Goal: Task Accomplishment & Management: Manage account settings

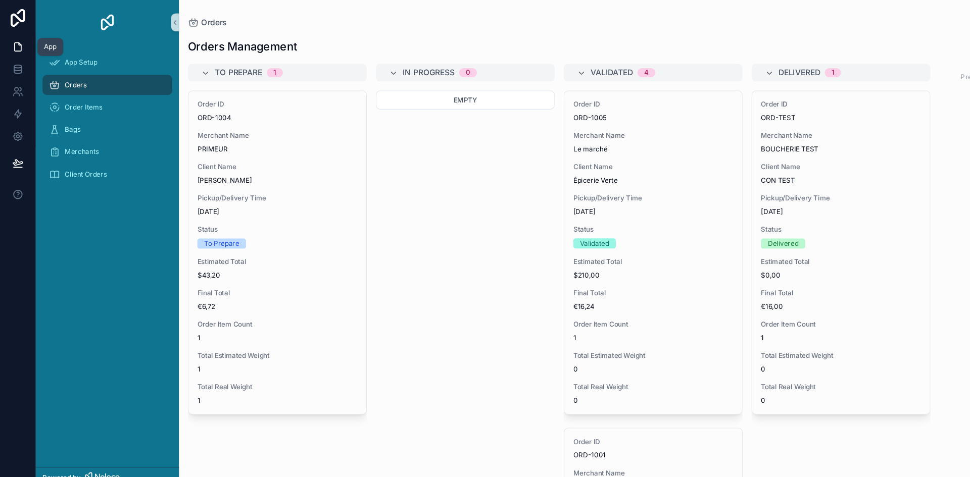
click at [14, 42] on icon at bounding box center [16, 42] width 10 height 10
click at [13, 46] on icon at bounding box center [16, 42] width 10 height 10
click at [16, 81] on icon at bounding box center [15, 81] width 4 height 4
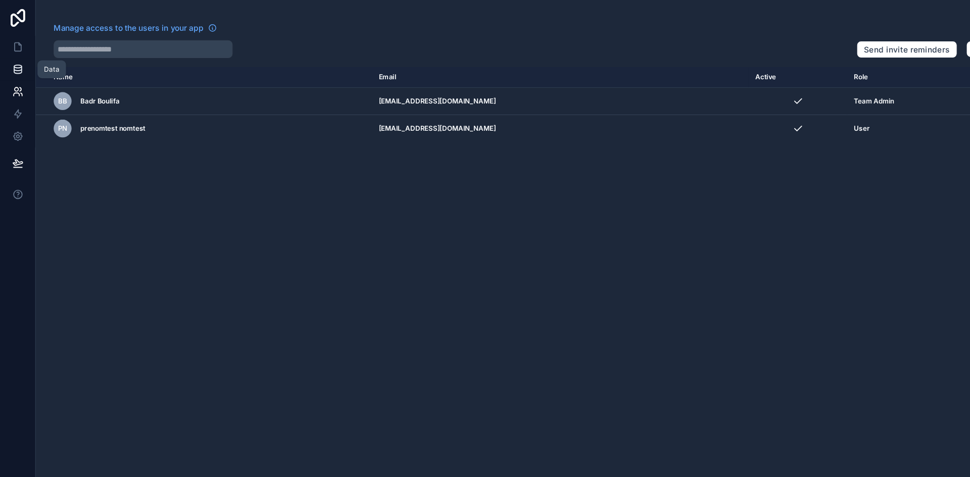
click at [13, 61] on icon at bounding box center [16, 63] width 10 height 10
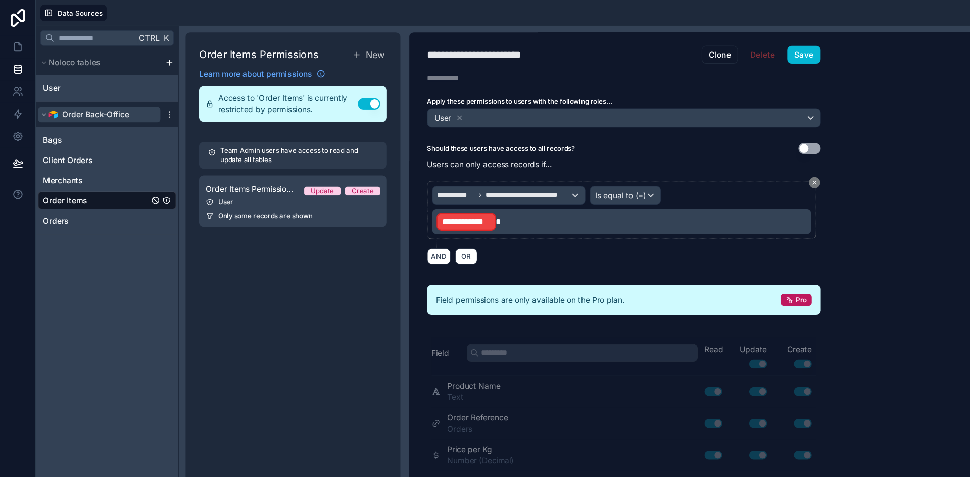
click at [115, 104] on span "Order Back-Office" at bounding box center [86, 104] width 61 height 10
click at [37, 102] on icon "scrollable content" at bounding box center [40, 104] width 6 height 6
click at [155, 105] on icon "scrollable content" at bounding box center [153, 104] width 8 height 8
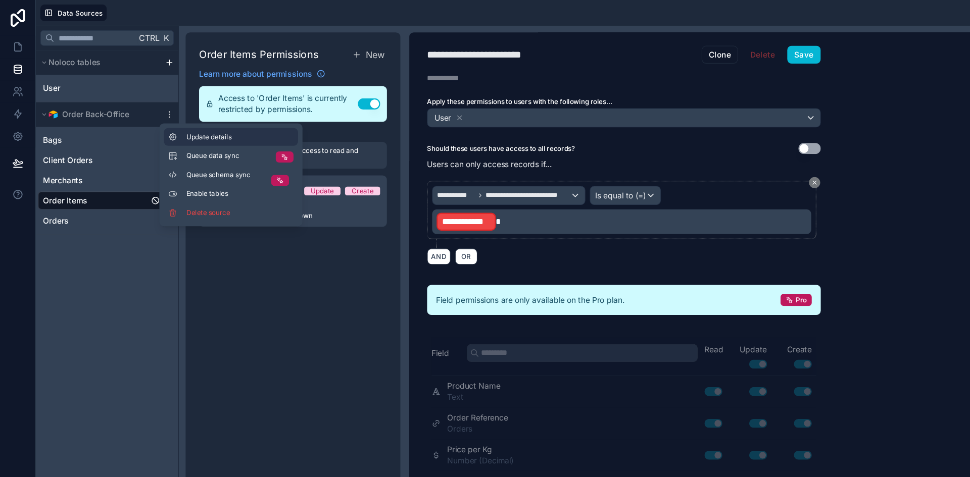
click at [171, 126] on span "Update details" at bounding box center [216, 124] width 97 height 8
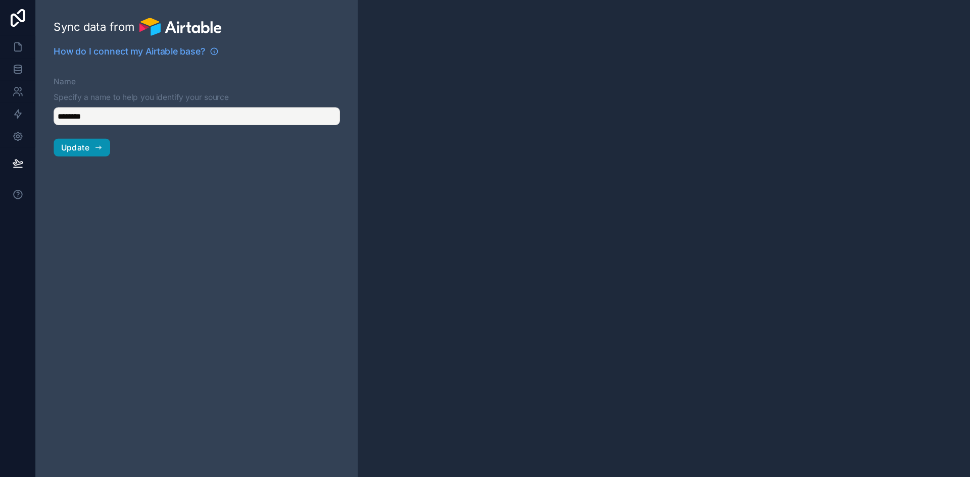
type input "**********"
click at [87, 132] on icon "button" at bounding box center [89, 133] width 8 height 8
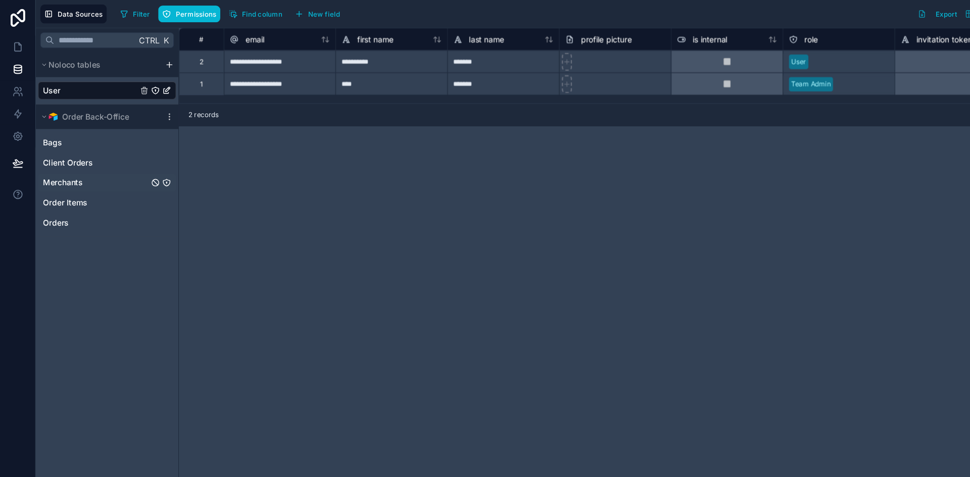
click at [60, 171] on div "Merchants" at bounding box center [96, 165] width 125 height 16
click at [58, 169] on span "Merchants" at bounding box center [57, 165] width 36 height 10
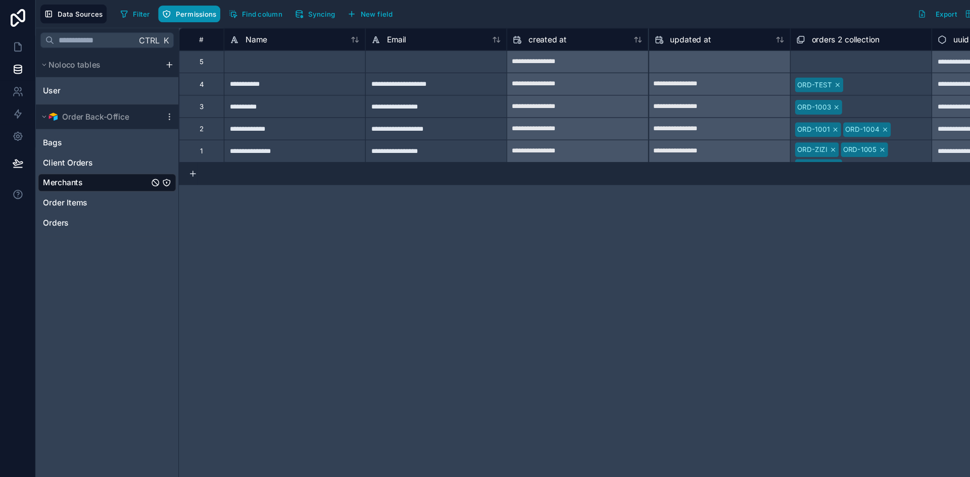
click at [176, 13] on span "Permissions" at bounding box center [177, 13] width 36 height 8
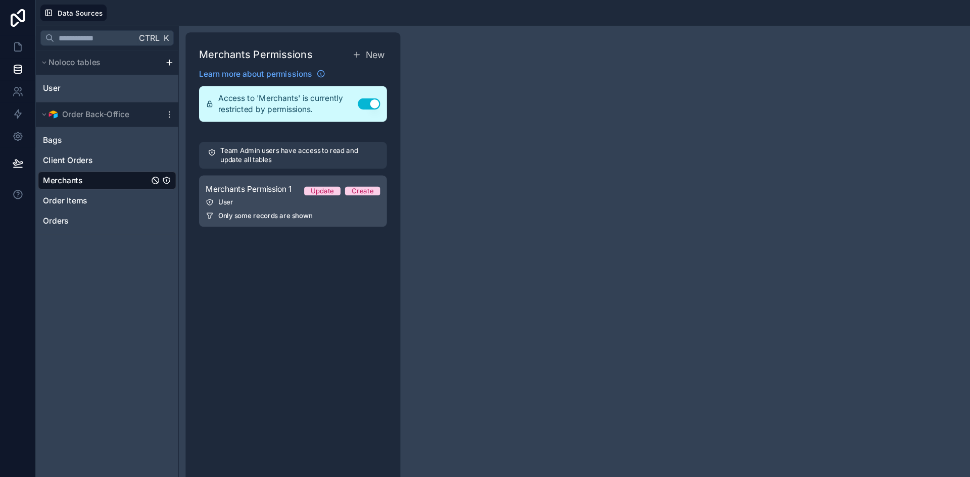
click at [228, 199] on span "Only some records are shown" at bounding box center [239, 195] width 85 height 8
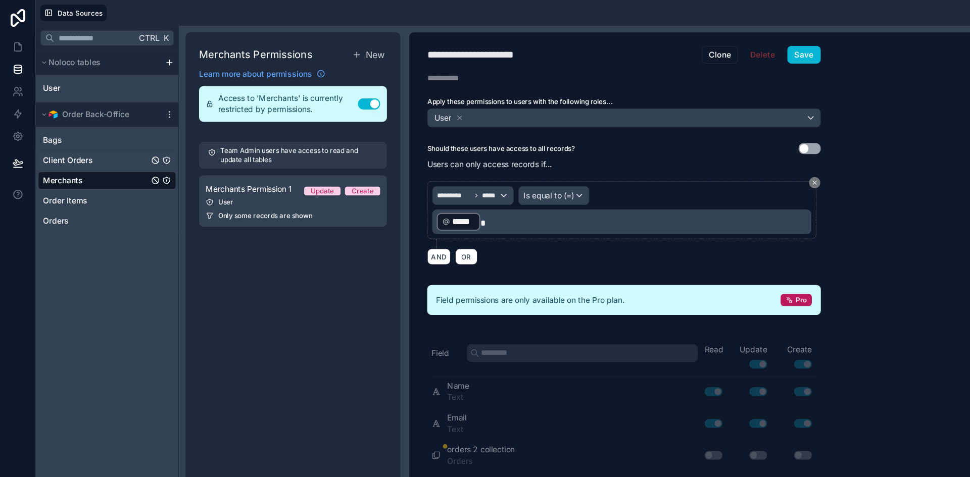
click at [64, 147] on span "Client Orders" at bounding box center [61, 145] width 45 height 10
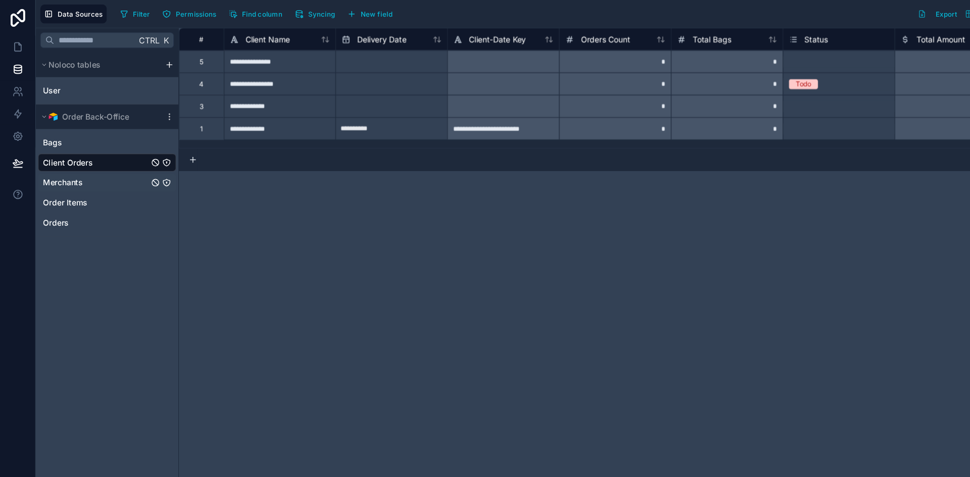
click at [71, 157] on div "Merchants" at bounding box center [96, 165] width 125 height 16
click at [70, 160] on span "Merchants" at bounding box center [57, 165] width 36 height 10
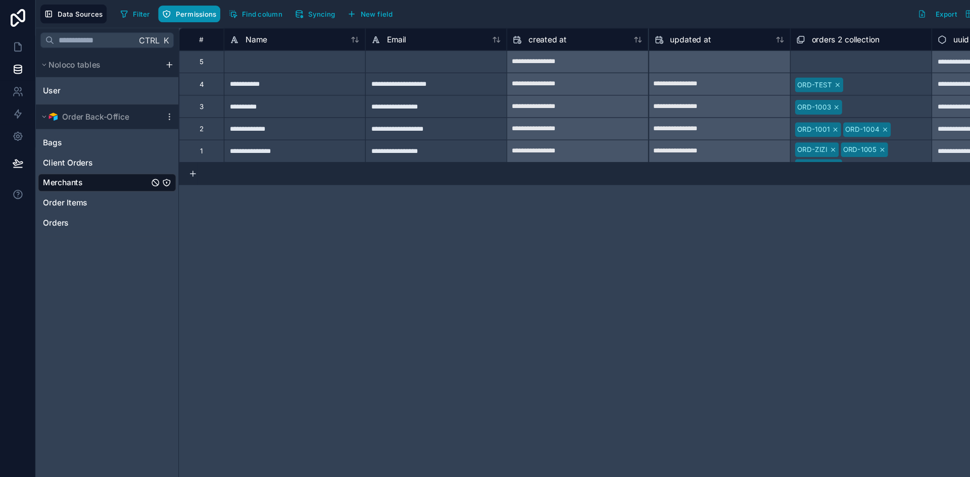
click at [173, 12] on span "Permissions" at bounding box center [177, 13] width 36 height 8
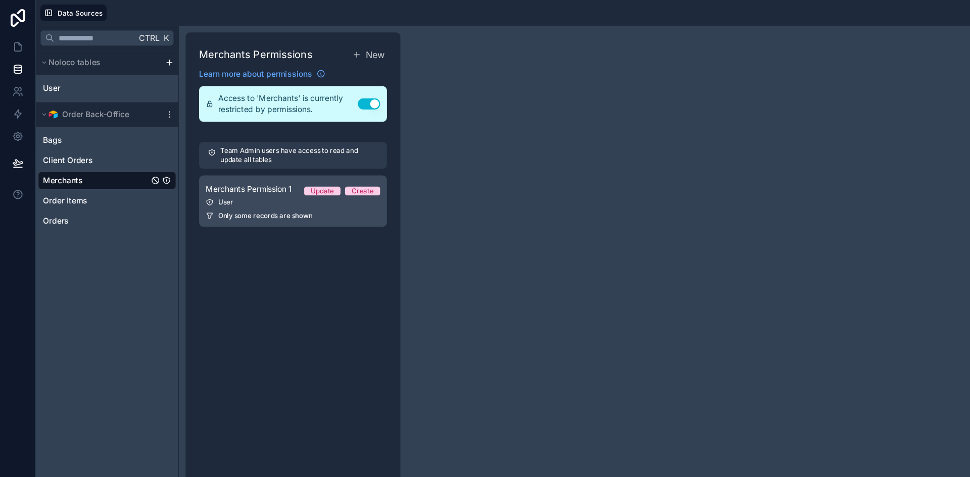
click at [213, 186] on div "User" at bounding box center [265, 183] width 158 height 8
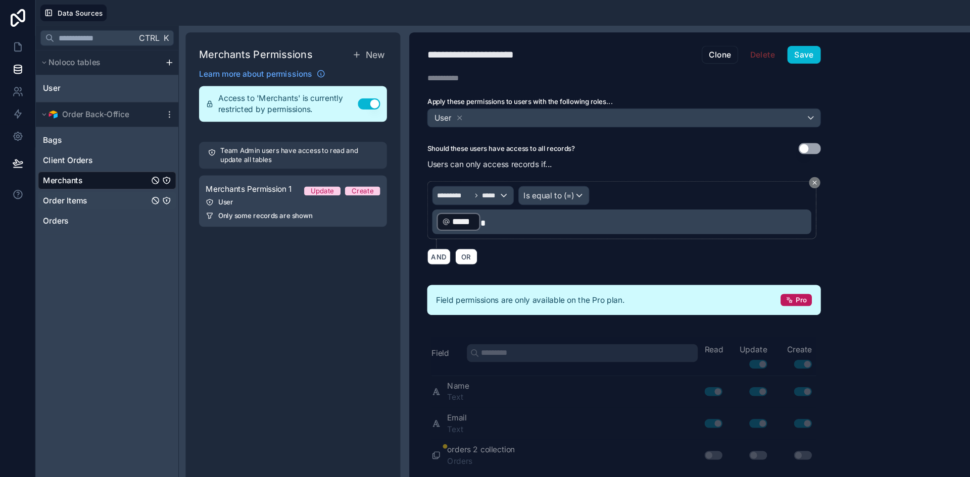
click at [69, 186] on div "Order Items" at bounding box center [96, 181] width 125 height 16
click at [61, 179] on span "Order Items" at bounding box center [59, 181] width 40 height 10
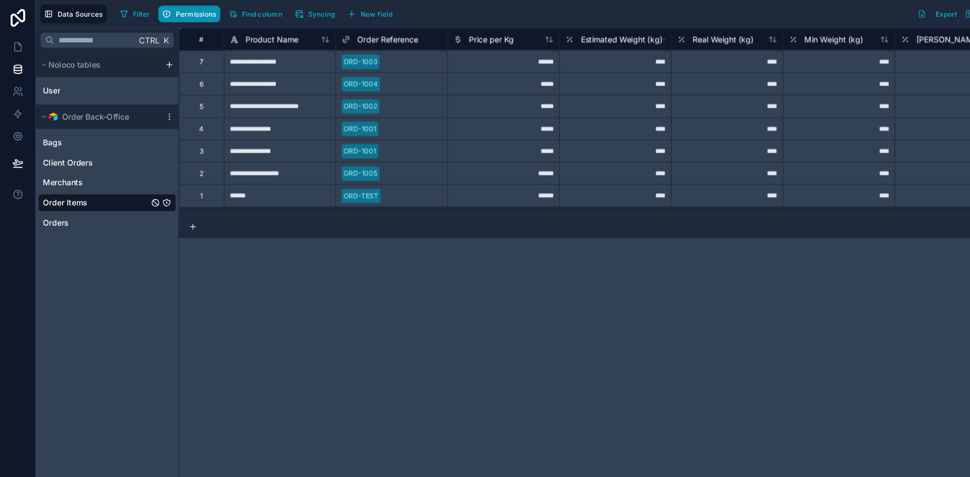
click at [175, 9] on span "Permissions" at bounding box center [177, 13] width 36 height 8
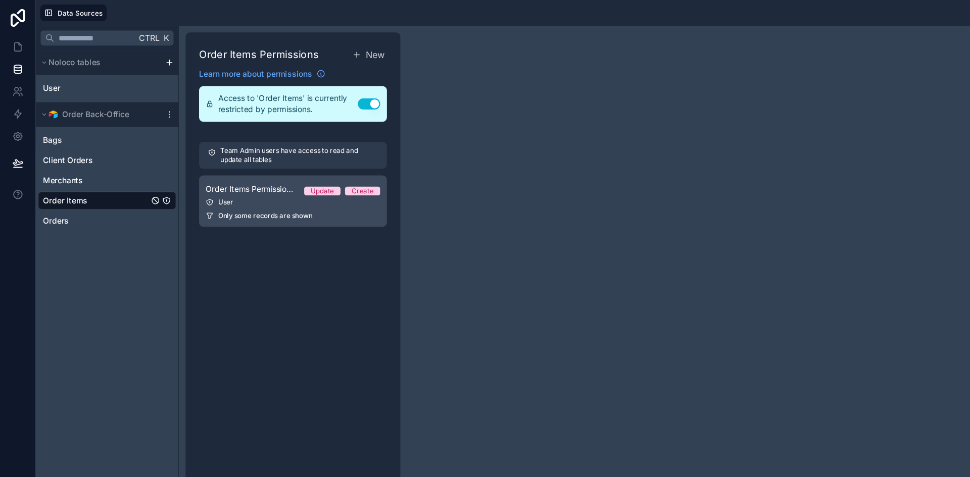
click at [217, 179] on div "User" at bounding box center [265, 183] width 158 height 8
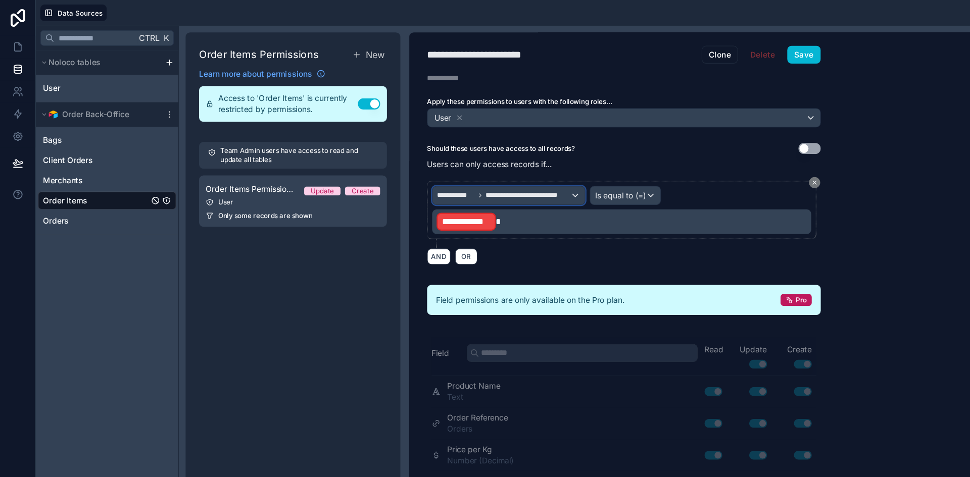
click at [418, 175] on span "**********" at bounding box center [412, 177] width 34 height 8
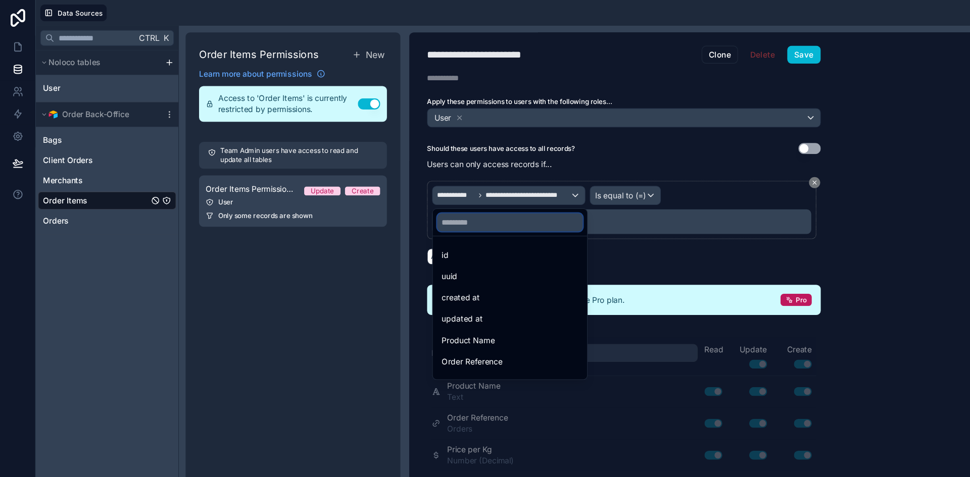
click at [453, 196] on input "text" at bounding box center [460, 201] width 131 height 16
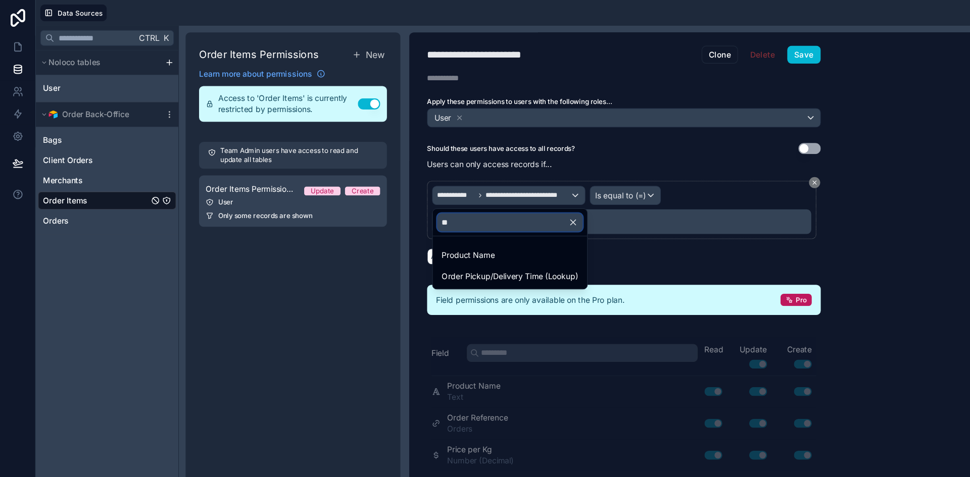
type input "*"
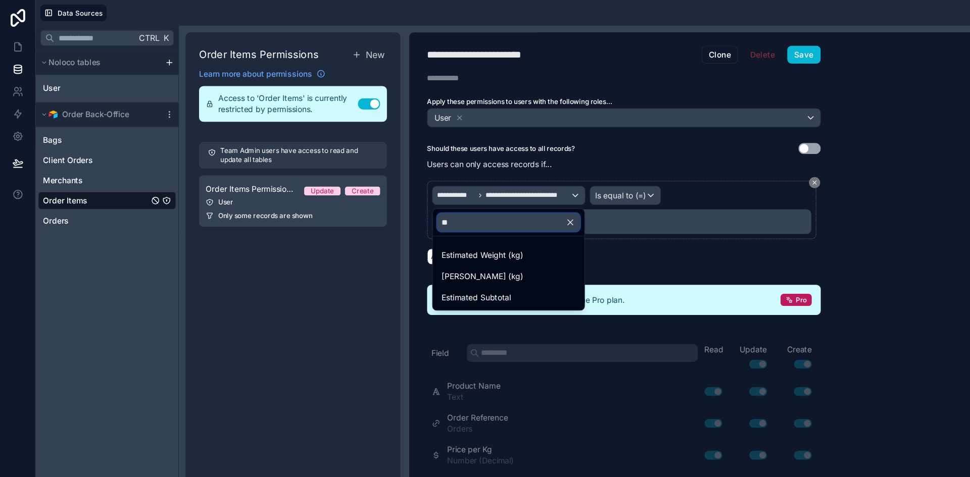
type input "**"
click at [147, 194] on div at bounding box center [485, 238] width 970 height 477
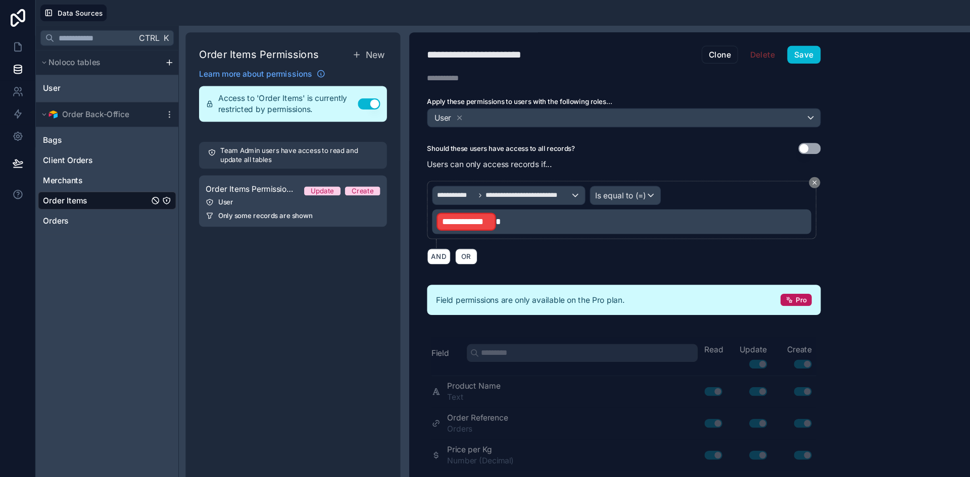
click at [156, 271] on div "Ctrl K Noloco tables User Order Back-Office Bags Client Orders Merchants Order …" at bounding box center [96, 250] width 129 height 454
click at [54, 199] on span "Orders" at bounding box center [50, 200] width 23 height 10
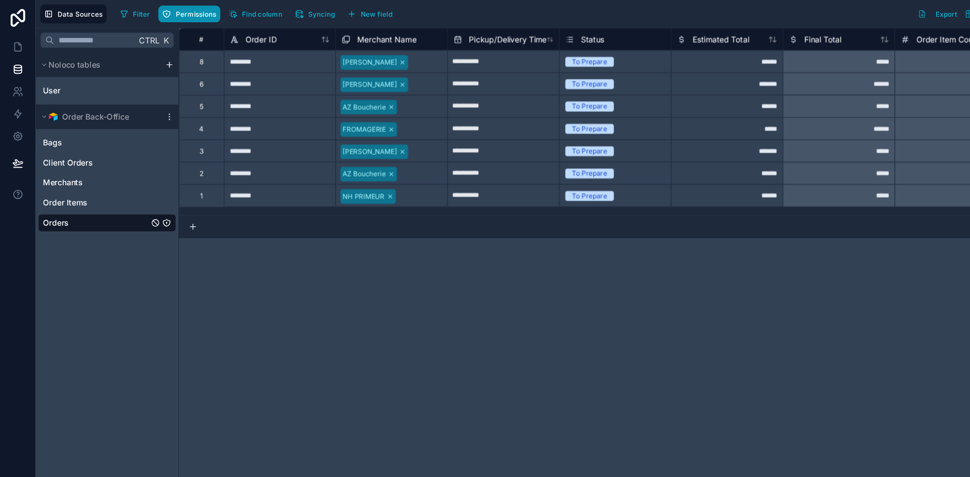
click at [162, 14] on span "Permissions" at bounding box center [177, 13] width 36 height 8
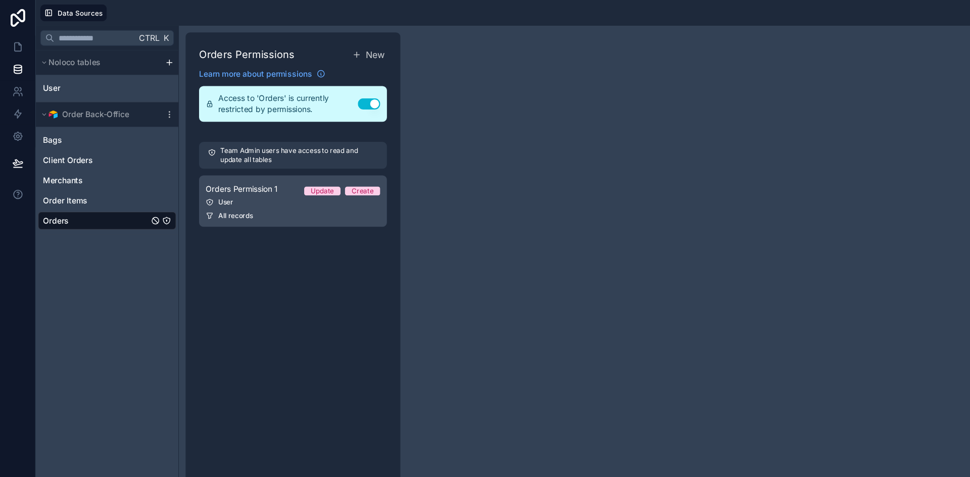
click at [217, 167] on span "Orders Permission 1" at bounding box center [218, 171] width 65 height 10
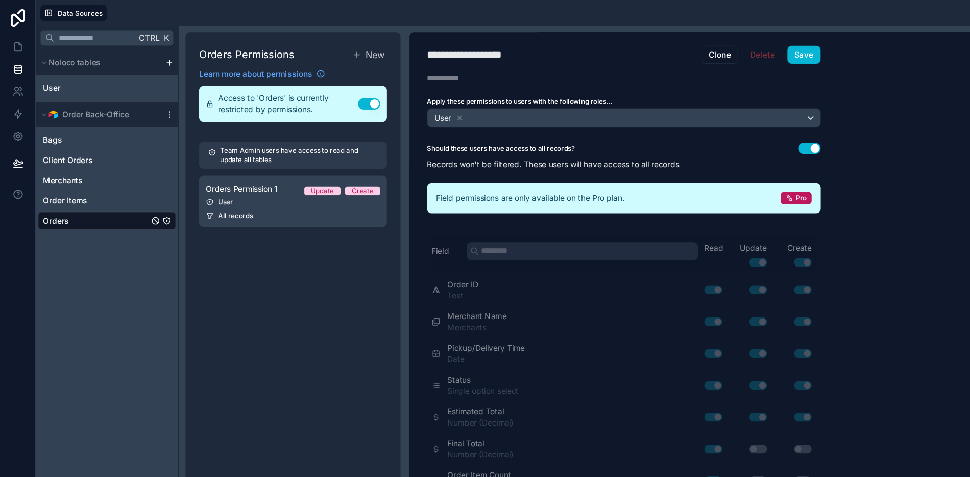
click at [733, 136] on button "Use setting" at bounding box center [731, 134] width 20 height 10
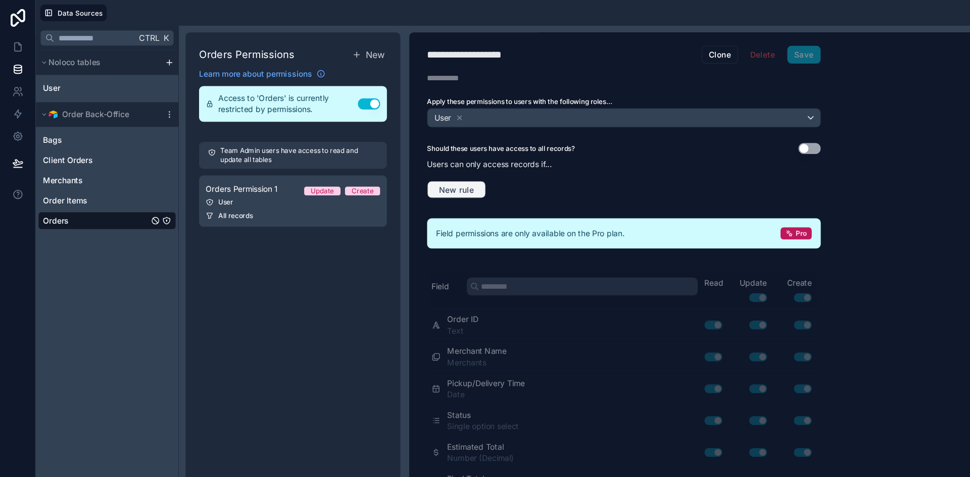
click at [430, 173] on span "New rule" at bounding box center [413, 171] width 40 height 9
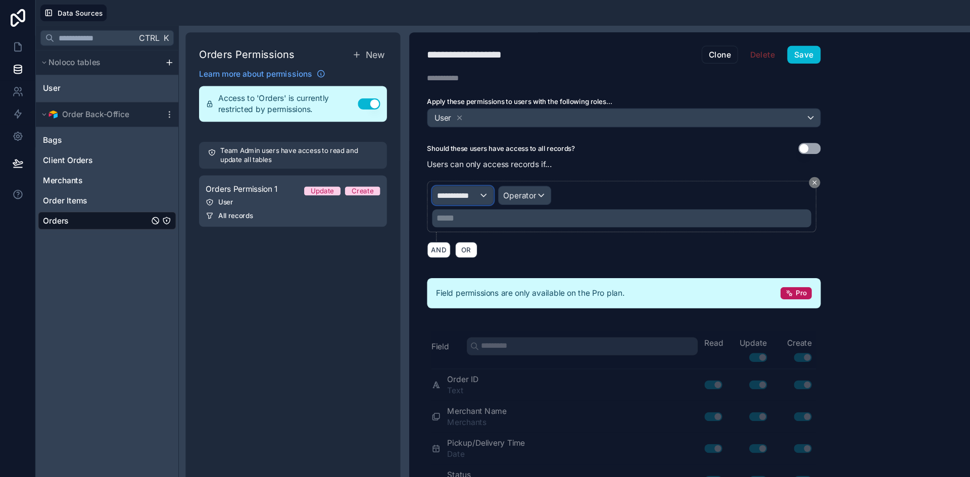
click at [427, 177] on span "**********" at bounding box center [413, 177] width 37 height 10
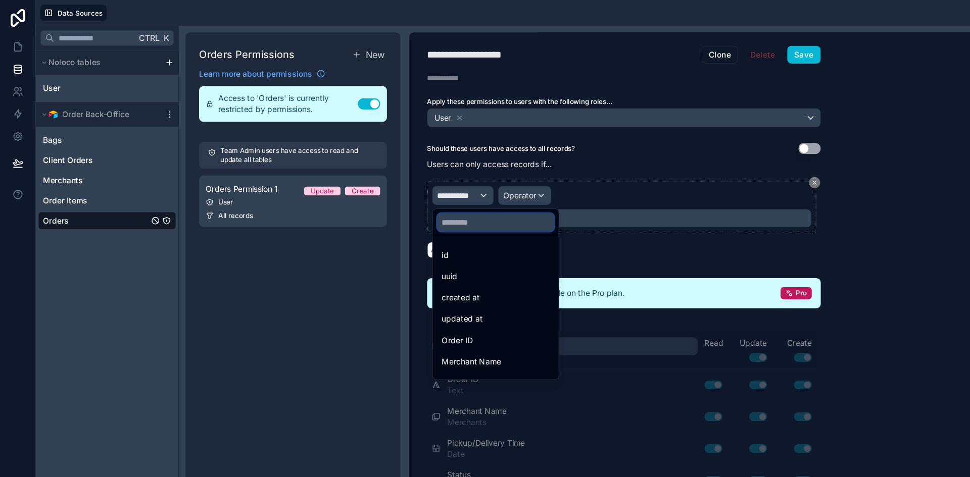
click at [420, 204] on input "text" at bounding box center [448, 201] width 106 height 16
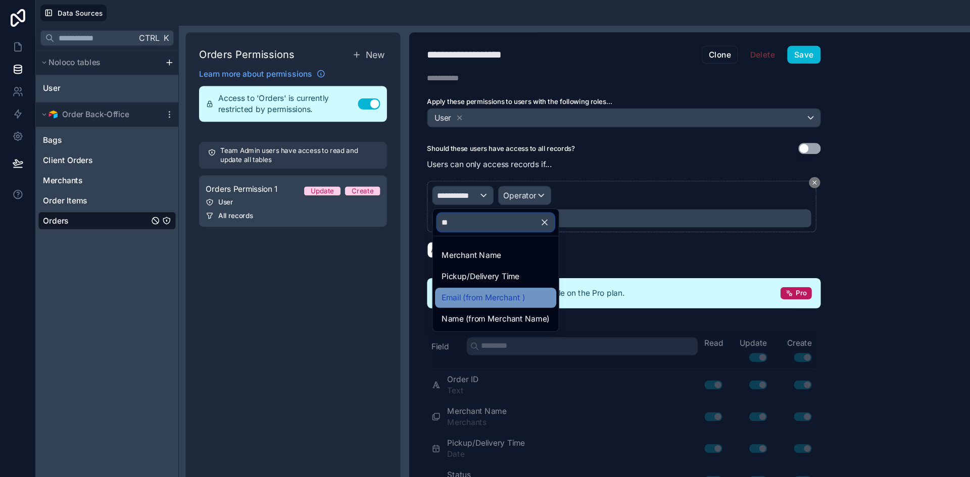
type input "**"
click at [411, 267] on span "Email (from Merchant )" at bounding box center [436, 269] width 75 height 12
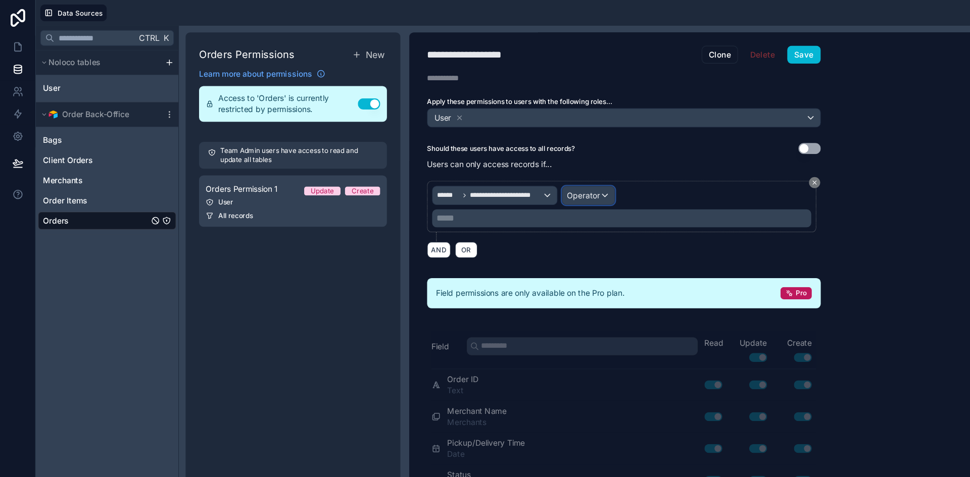
click at [524, 180] on span "Operator" at bounding box center [527, 176] width 30 height 9
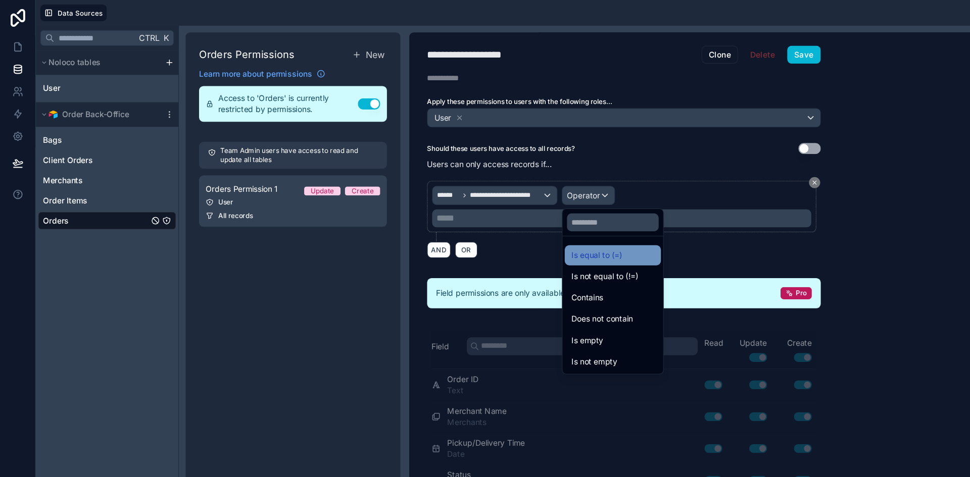
click at [521, 233] on span "Is equal to (=)" at bounding box center [539, 231] width 46 height 12
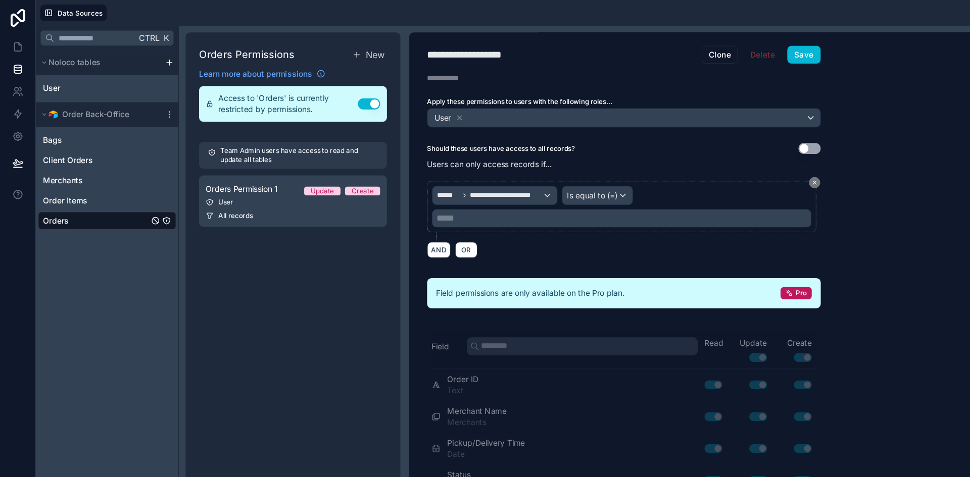
click at [452, 202] on p "***** ﻿" at bounding box center [563, 197] width 336 height 12
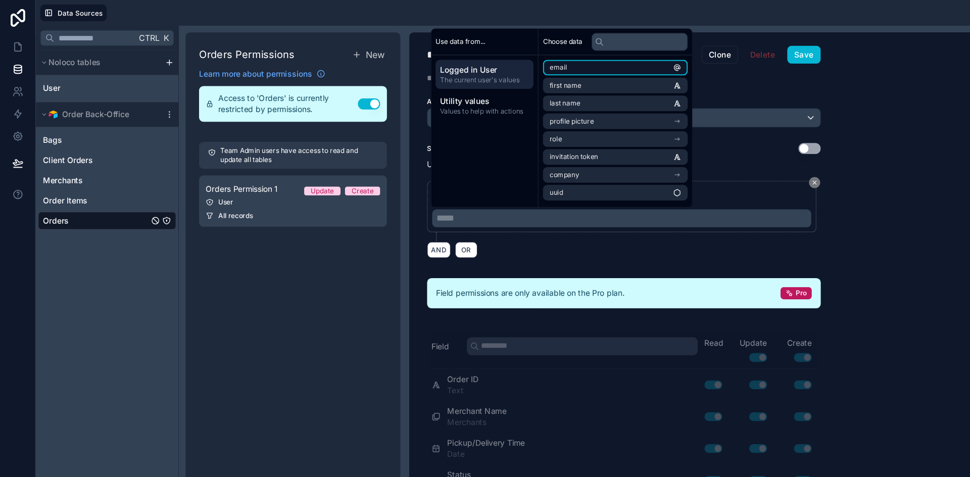
click at [501, 62] on span "email" at bounding box center [505, 61] width 16 height 8
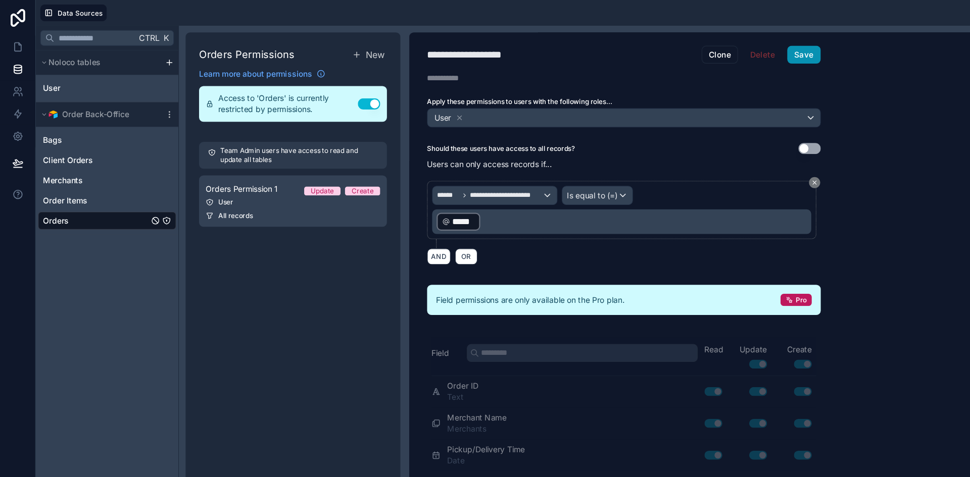
click at [735, 46] on button "Save" at bounding box center [726, 49] width 30 height 16
click at [75, 183] on span "Order Items" at bounding box center [59, 181] width 40 height 10
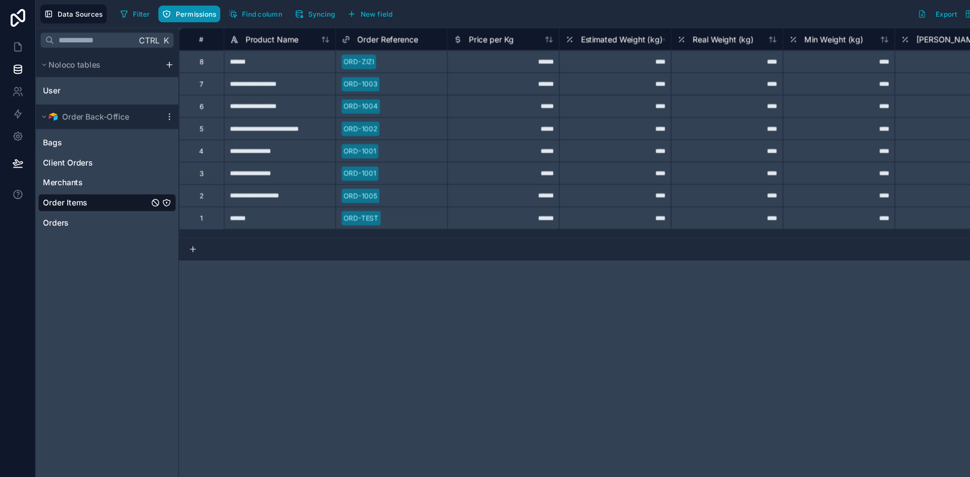
click at [167, 17] on button "Permissions" at bounding box center [171, 12] width 56 height 15
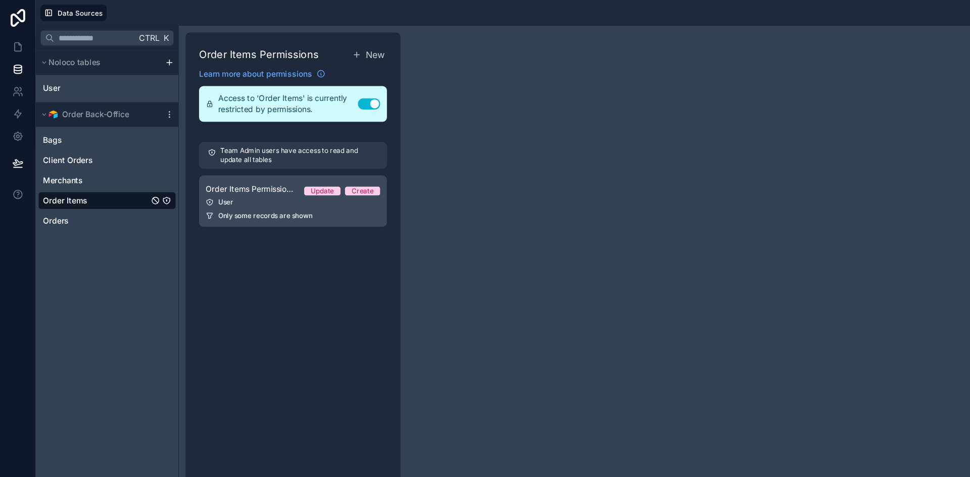
click at [216, 175] on span "Order Items Permission 1" at bounding box center [226, 171] width 81 height 10
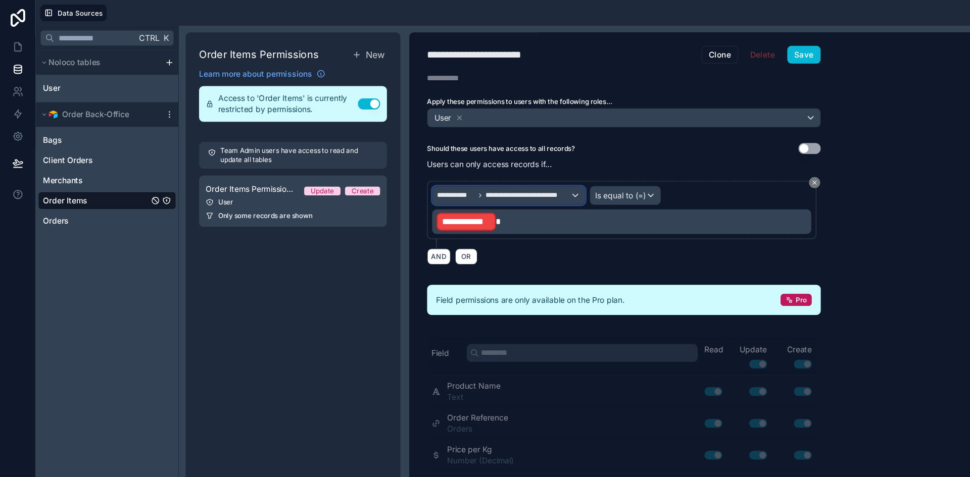
click at [457, 178] on span "**********" at bounding box center [477, 177] width 77 height 8
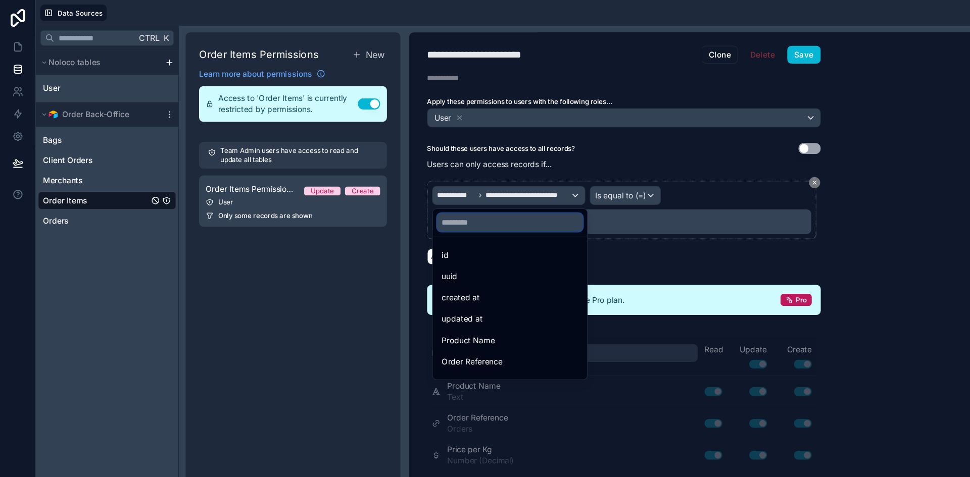
click at [444, 207] on input "text" at bounding box center [460, 201] width 131 height 16
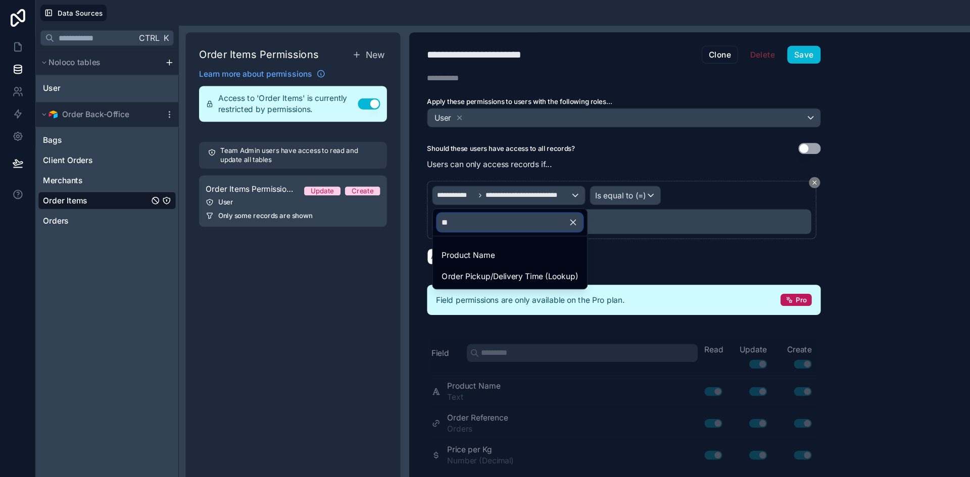
type input "*"
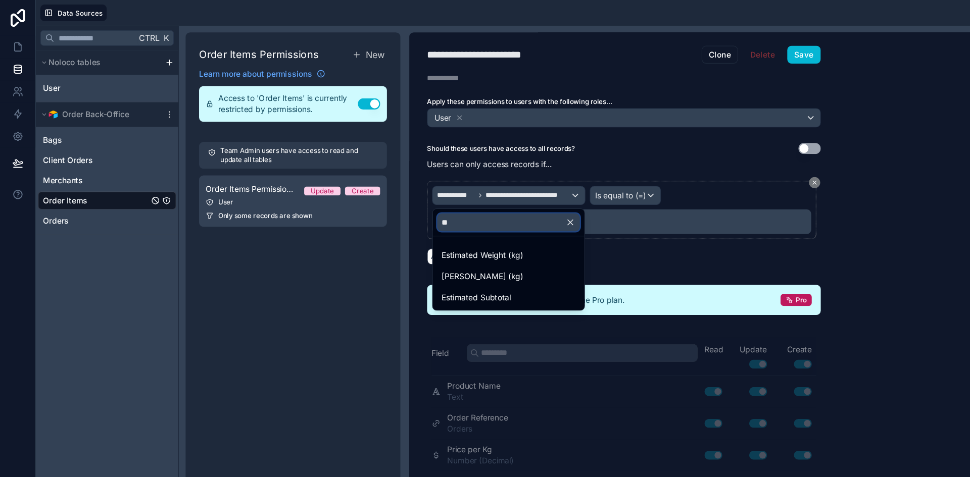
type input "*"
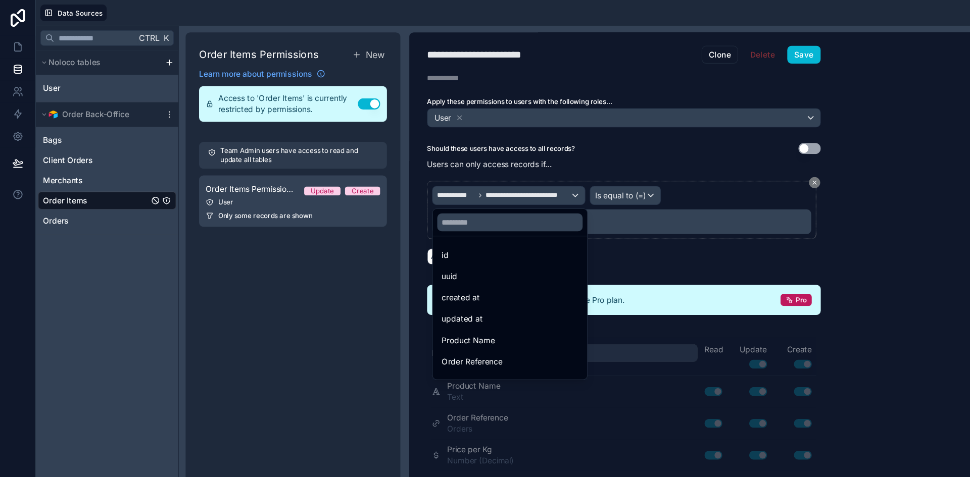
click at [121, 257] on div at bounding box center [485, 238] width 970 height 477
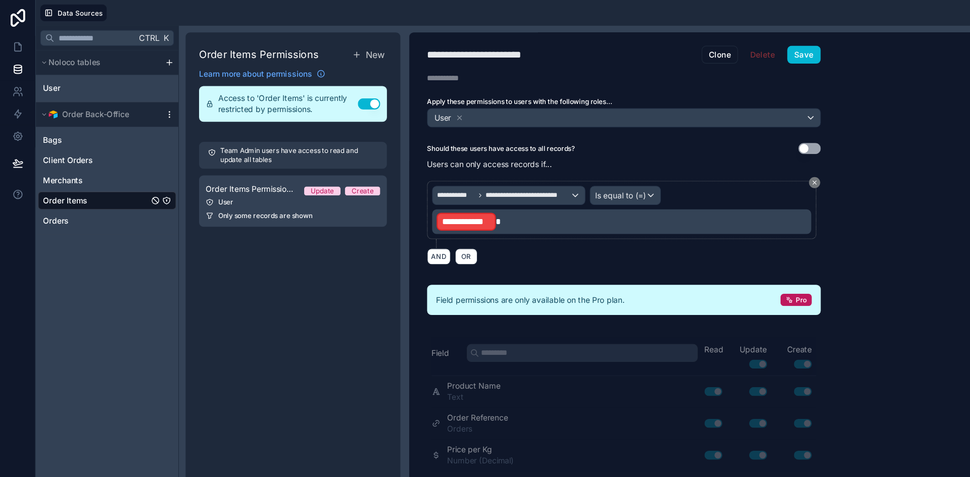
click at [153, 101] on icon "scrollable content" at bounding box center [153, 101] width 1 height 1
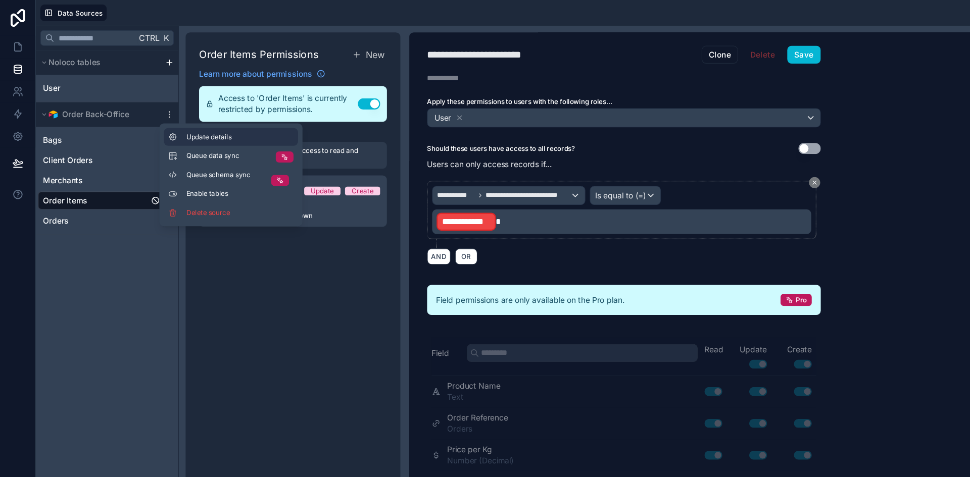
click at [180, 121] on span "Update details" at bounding box center [216, 124] width 97 height 8
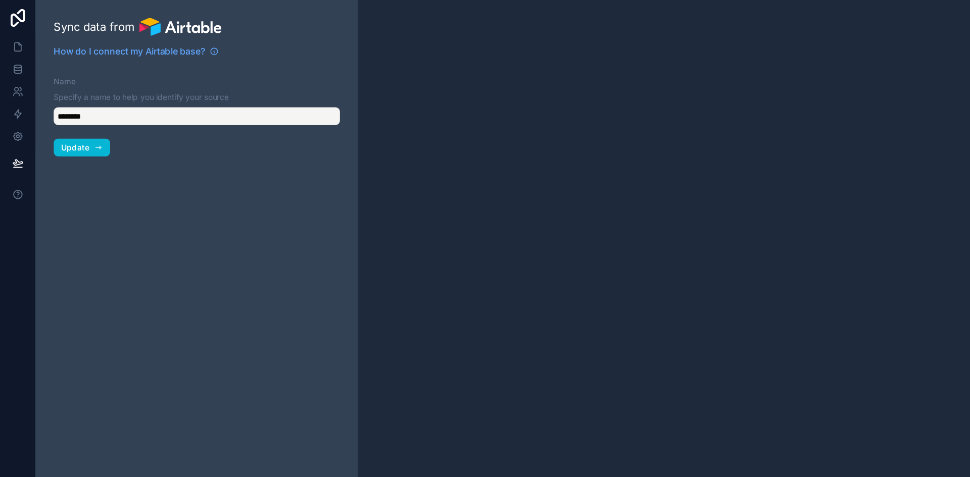
type input "**********"
click at [71, 136] on span "Update" at bounding box center [68, 133] width 26 height 9
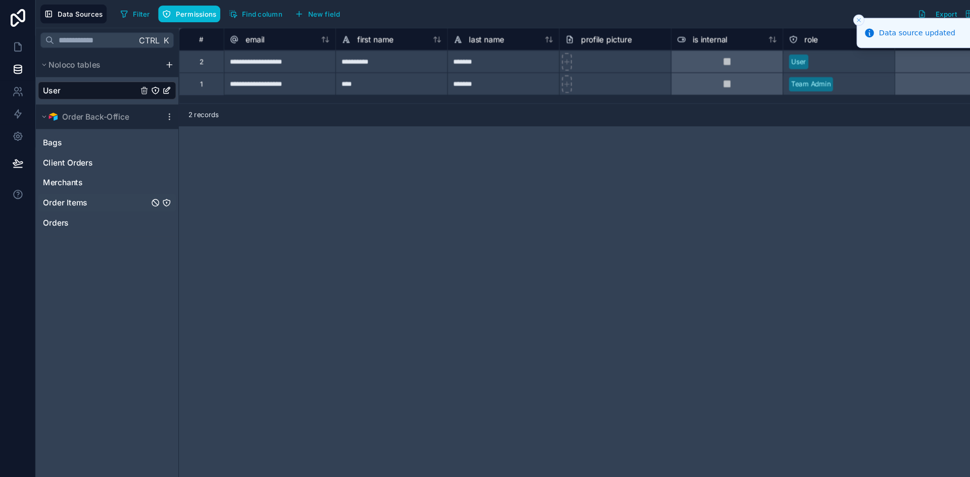
click at [102, 189] on div "Order Items" at bounding box center [96, 183] width 125 height 16
click at [60, 186] on span "Order Items" at bounding box center [59, 183] width 40 height 10
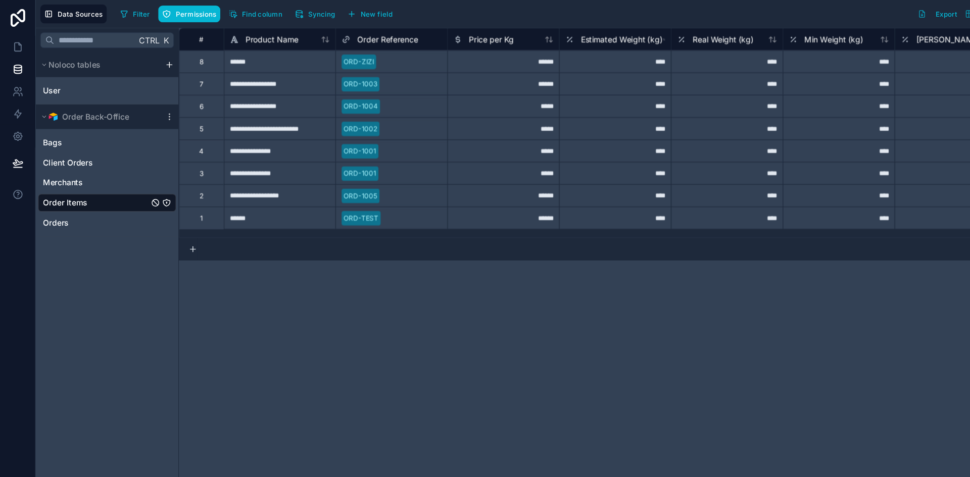
click at [181, 23] on div "Data Sources Filter Permissions Find column Syncing New field Export Import New…" at bounding box center [501, 12] width 938 height 25
click at [179, 20] on button "Permissions" at bounding box center [171, 12] width 56 height 15
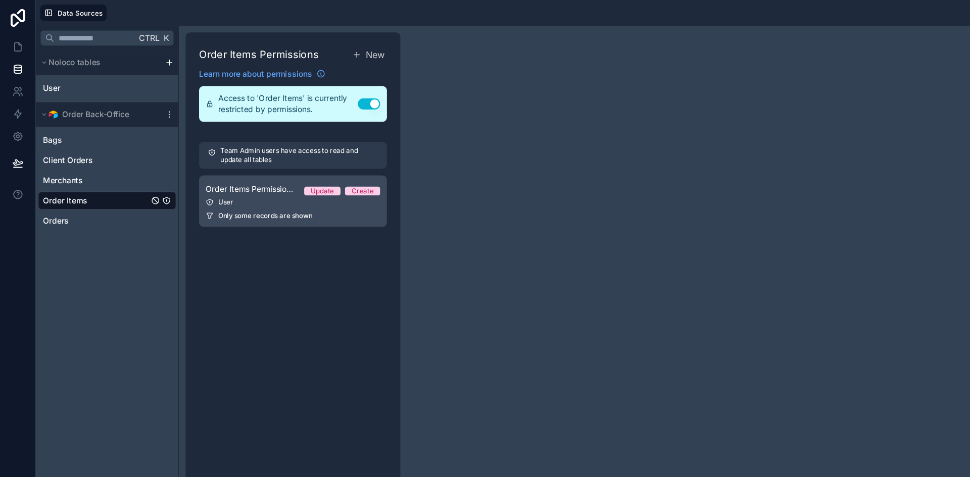
click at [232, 184] on div "User" at bounding box center [265, 183] width 158 height 8
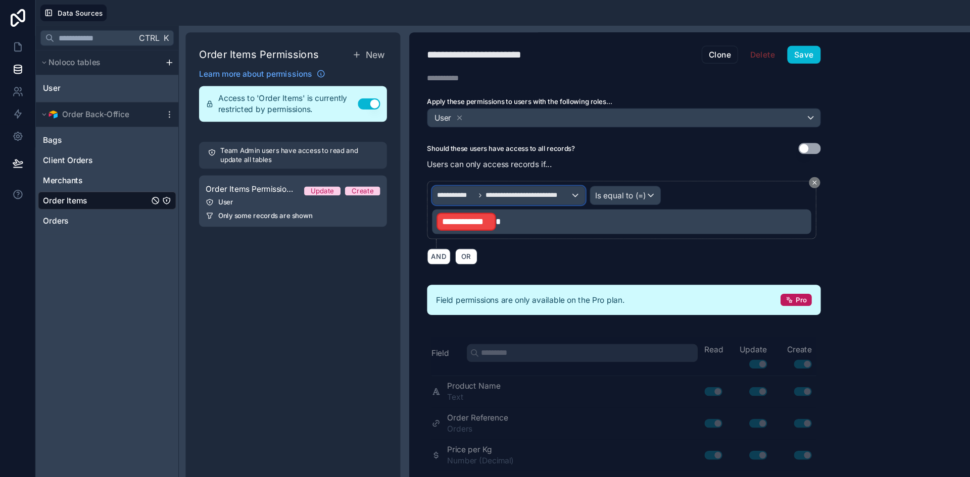
click at [425, 174] on span "**********" at bounding box center [412, 177] width 34 height 8
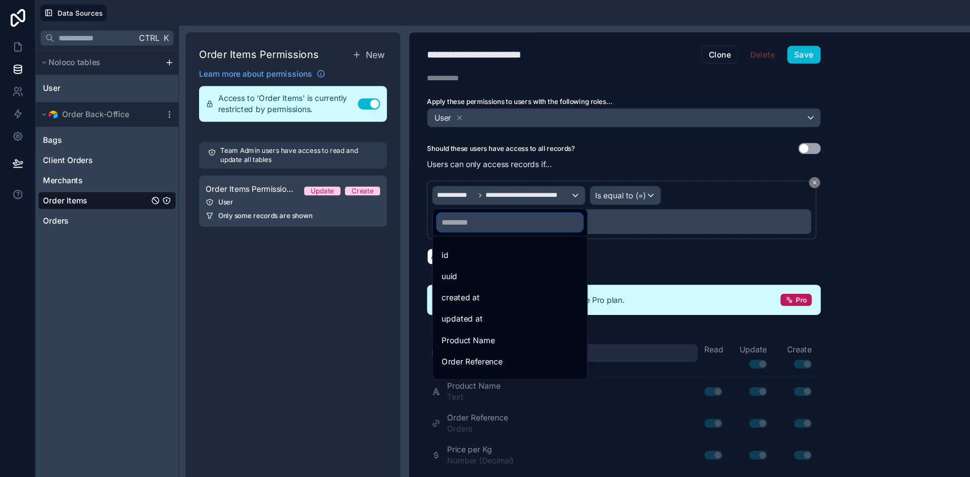
click at [425, 193] on input "text" at bounding box center [460, 201] width 131 height 16
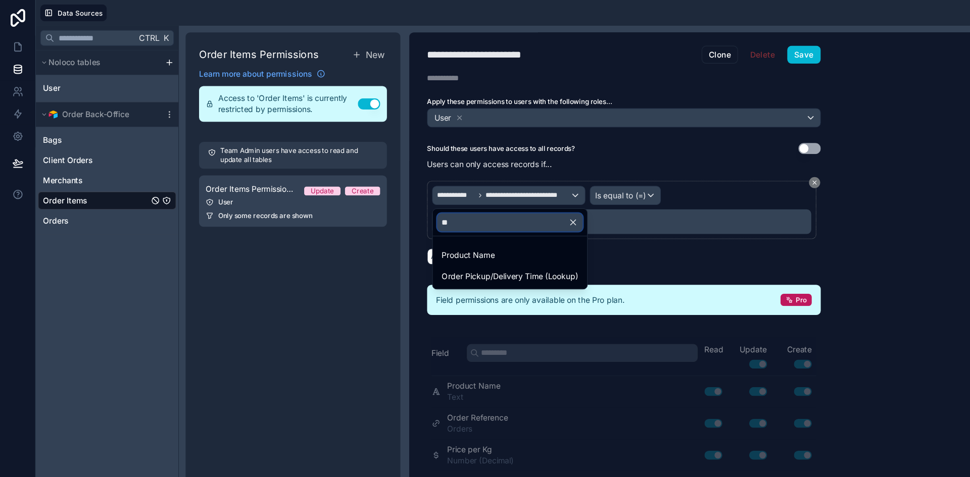
type input "*"
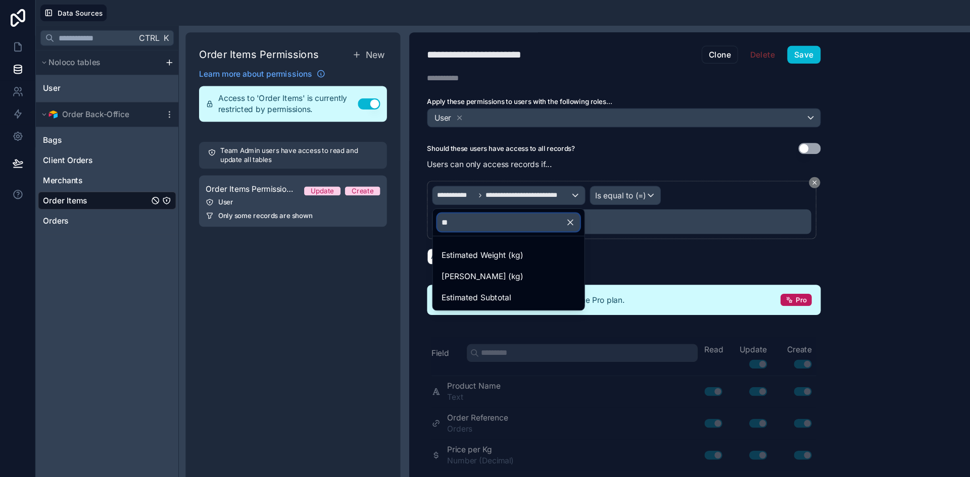
type input "*"
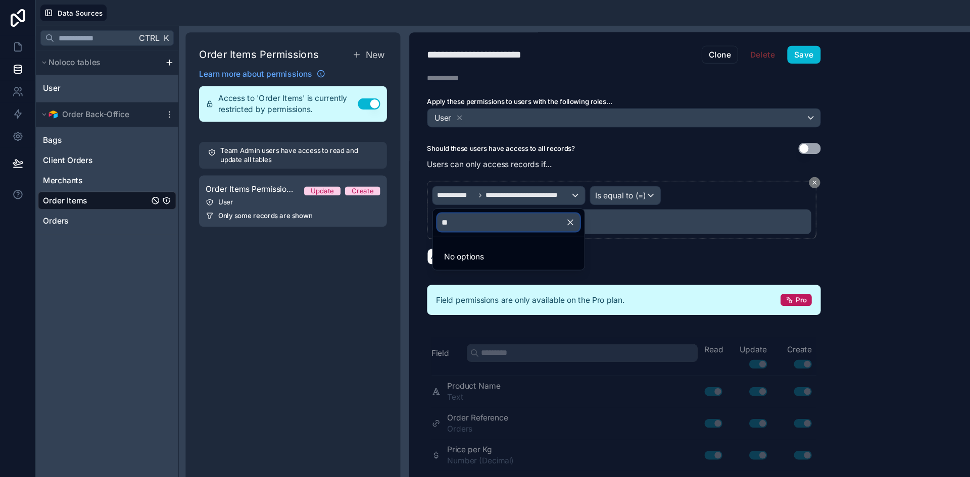
type input "*"
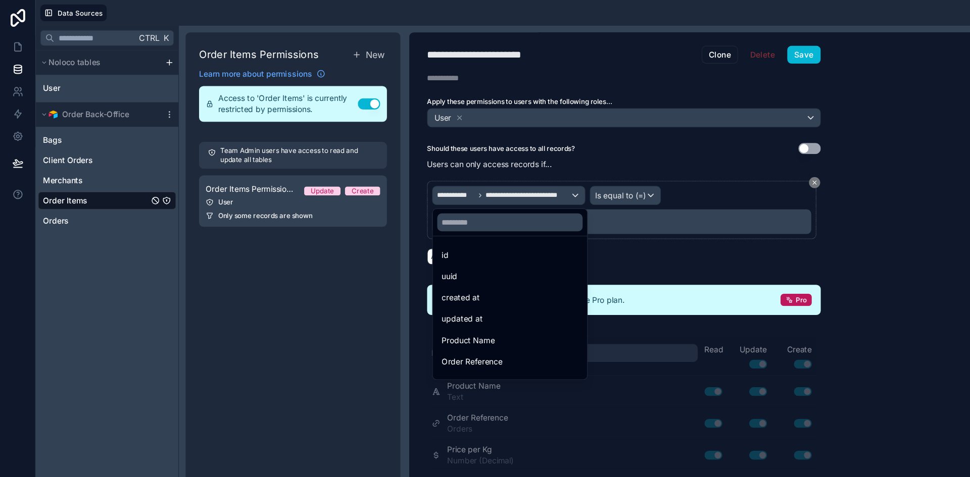
click at [418, 185] on div at bounding box center [485, 238] width 970 height 477
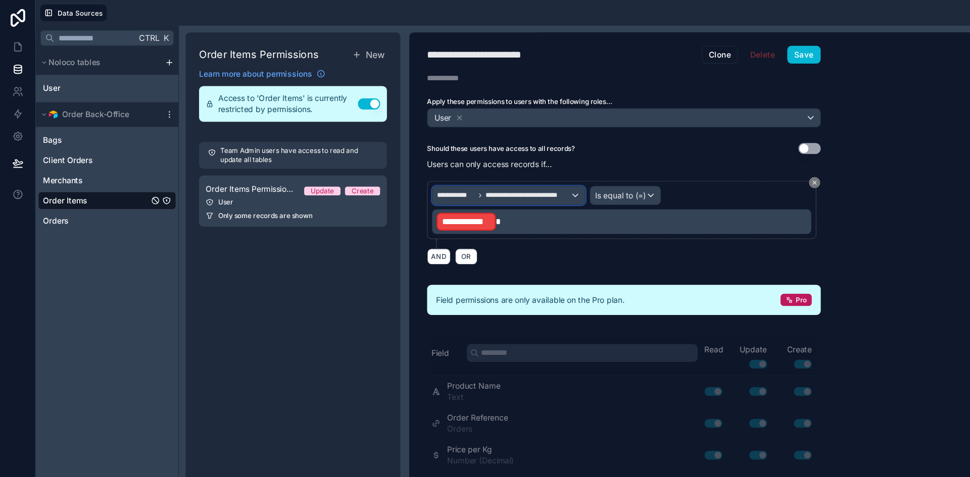
click at [414, 178] on span "**********" at bounding box center [412, 177] width 34 height 8
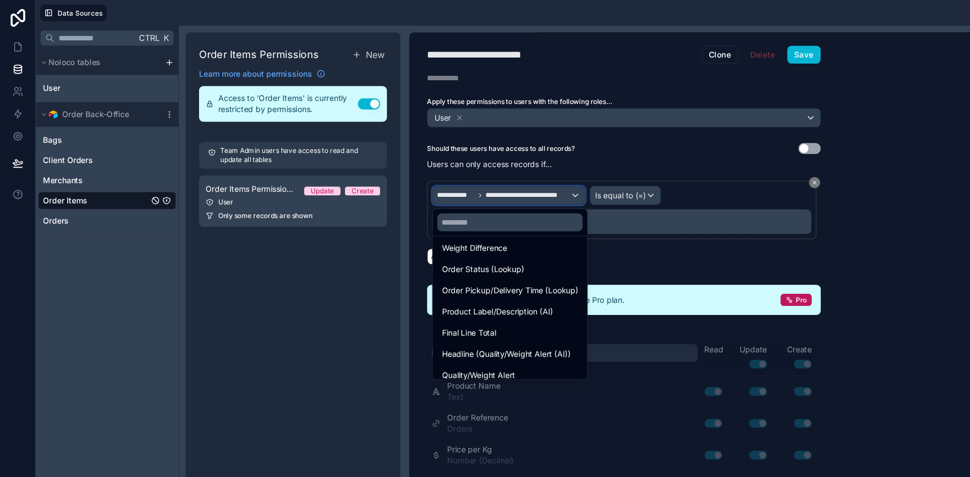
scroll to position [283, 0]
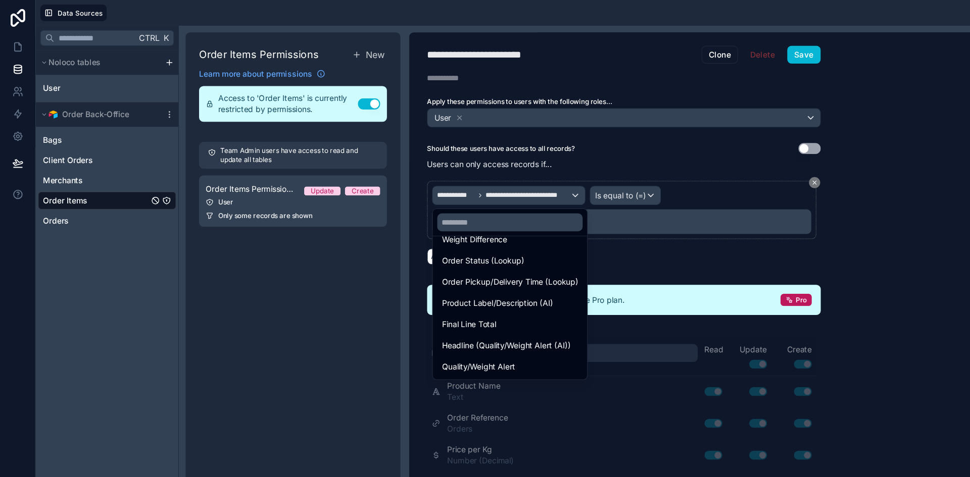
click at [237, 313] on div at bounding box center [485, 238] width 970 height 477
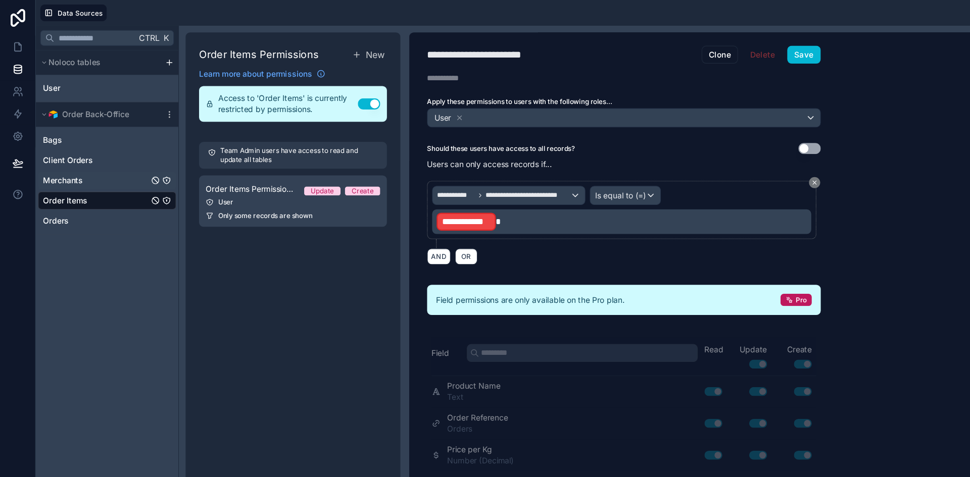
click at [51, 159] on span "Merchants" at bounding box center [57, 163] width 36 height 10
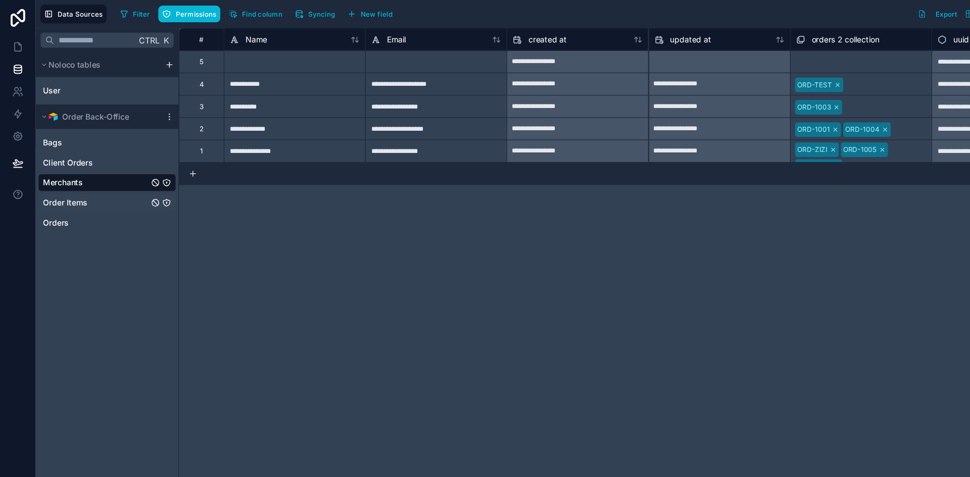
click at [50, 180] on span "Order Items" at bounding box center [59, 183] width 40 height 10
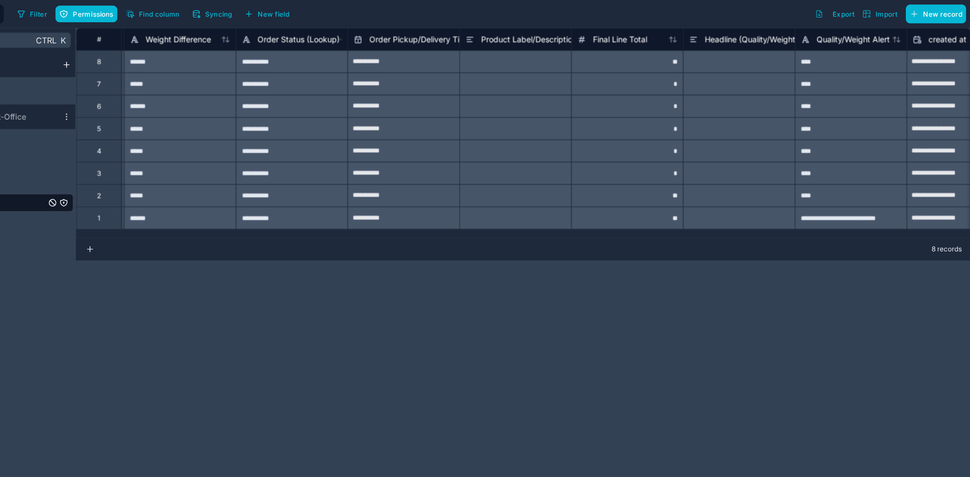
scroll to position [0, 1005]
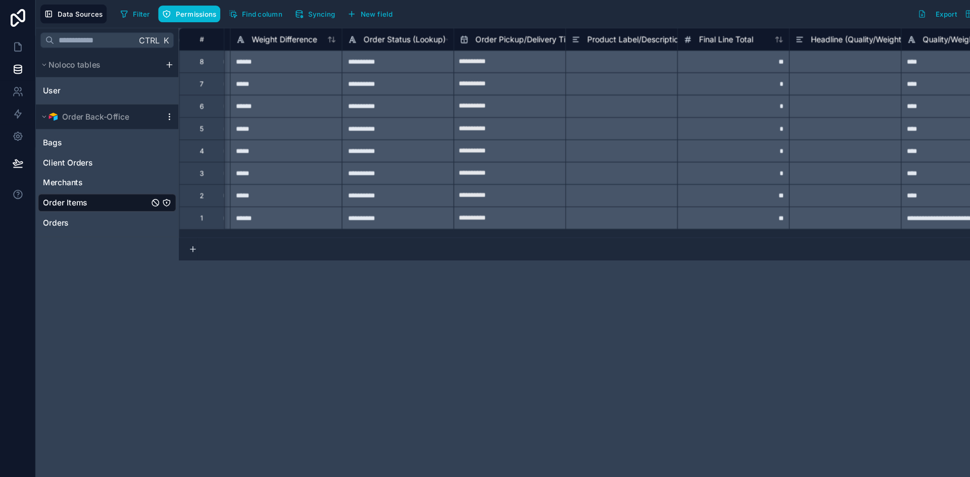
click at [153, 105] on icon at bounding box center [153, 105] width 1 height 1
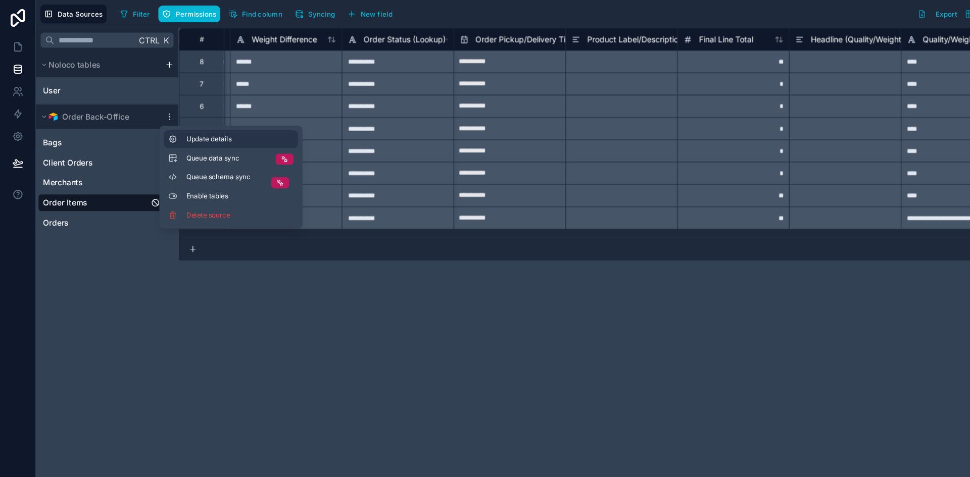
click at [195, 126] on span "Update details" at bounding box center [216, 126] width 97 height 8
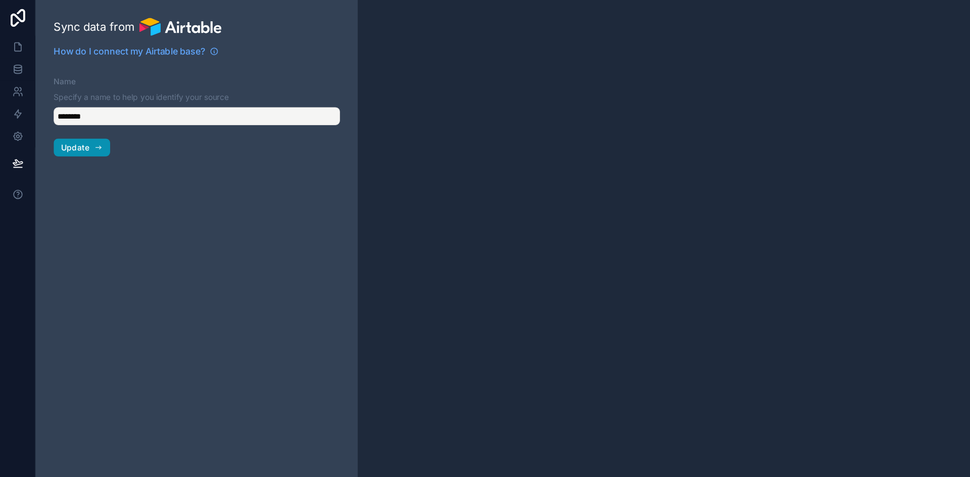
type input "**********"
click at [58, 131] on span "Update" at bounding box center [68, 133] width 26 height 9
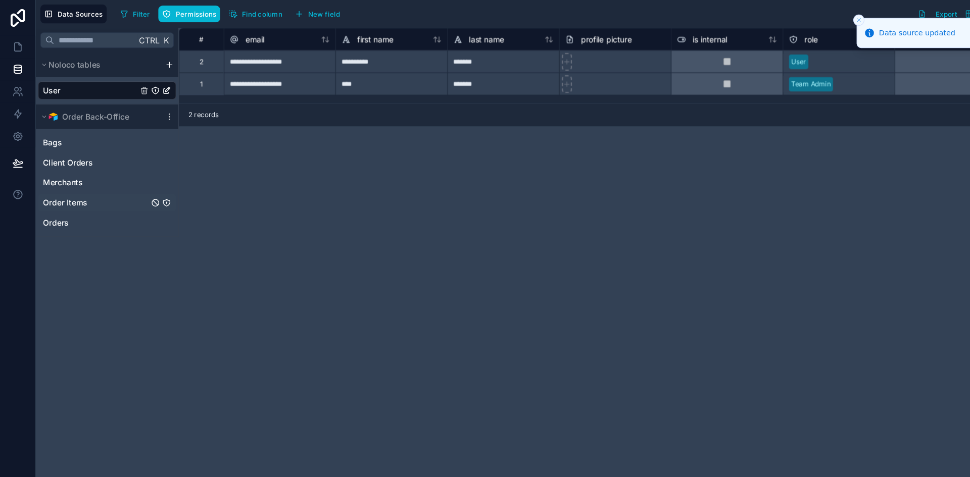
click at [74, 186] on span "Order Items" at bounding box center [59, 183] width 40 height 10
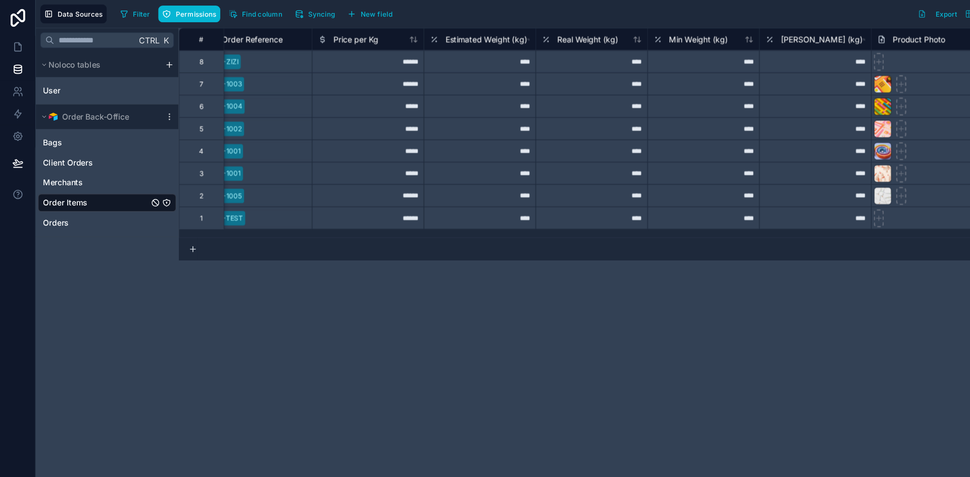
scroll to position [0, 122]
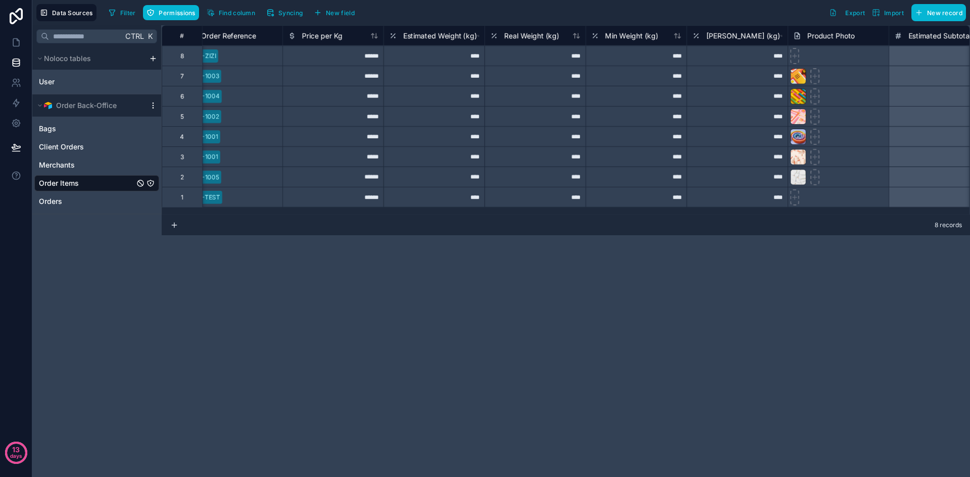
click at [155, 105] on icon at bounding box center [153, 106] width 8 height 8
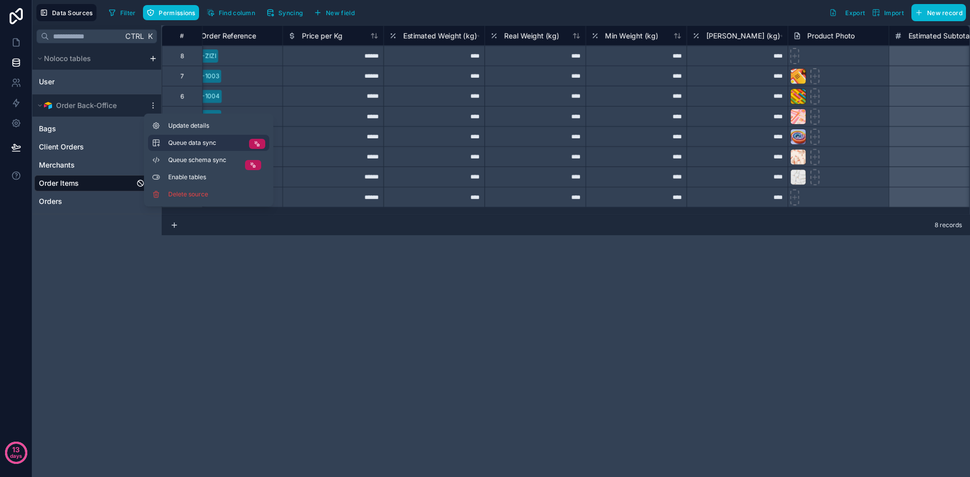
click at [217, 138] on button "Queue data sync" at bounding box center [208, 143] width 121 height 16
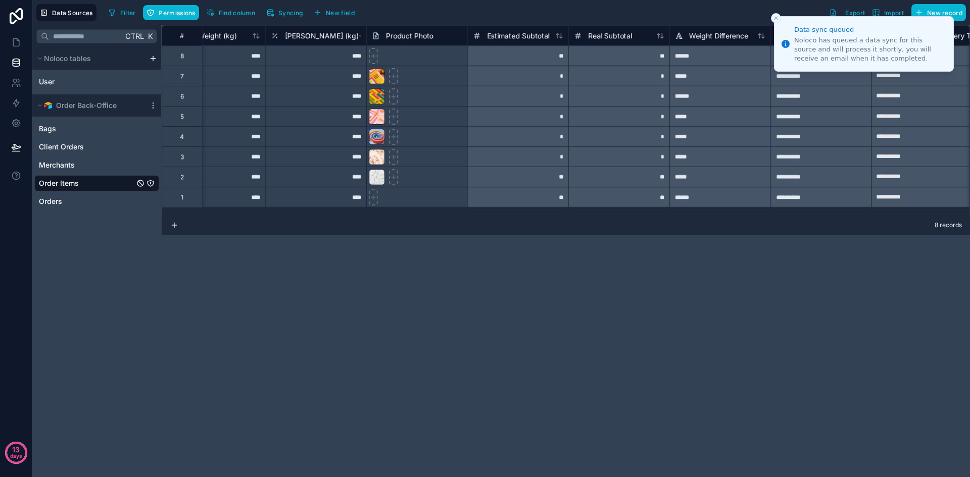
scroll to position [0, 541]
click at [98, 183] on link "Order Items" at bounding box center [86, 183] width 95 height 10
click at [152, 102] on icon at bounding box center [153, 106] width 8 height 8
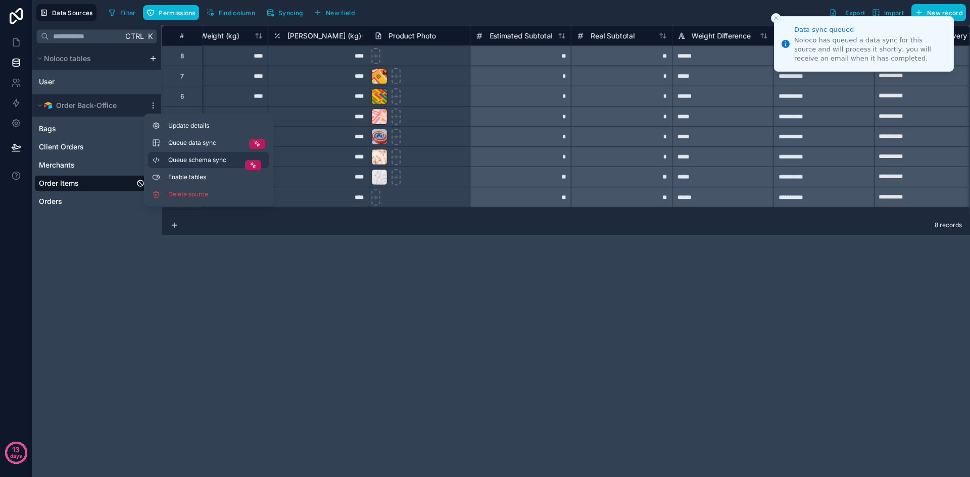
click at [180, 162] on span "Queue schema sync" at bounding box center [204, 160] width 73 height 8
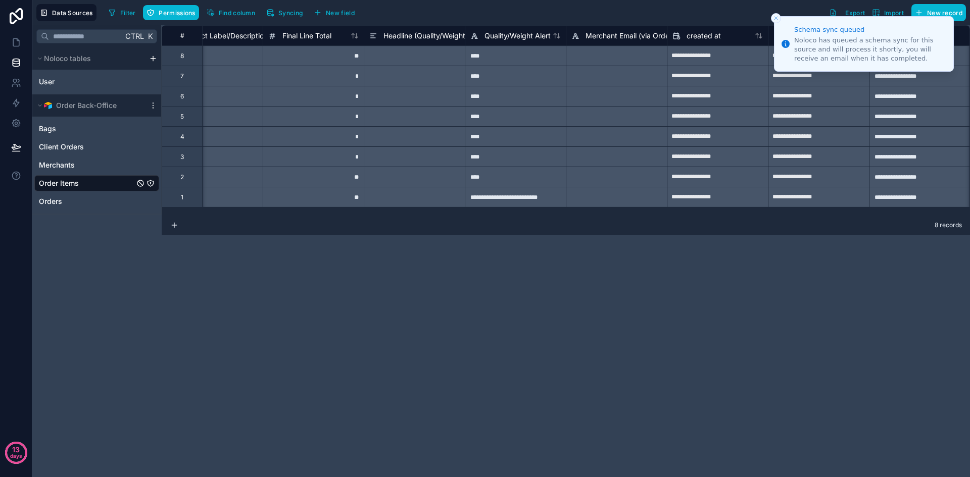
scroll to position [0, 1353]
click at [595, 74] on div at bounding box center [616, 76] width 101 height 20
click at [114, 260] on div "**********" at bounding box center [501, 251] width 938 height 452
click at [52, 165] on span "Merchants" at bounding box center [57, 165] width 36 height 10
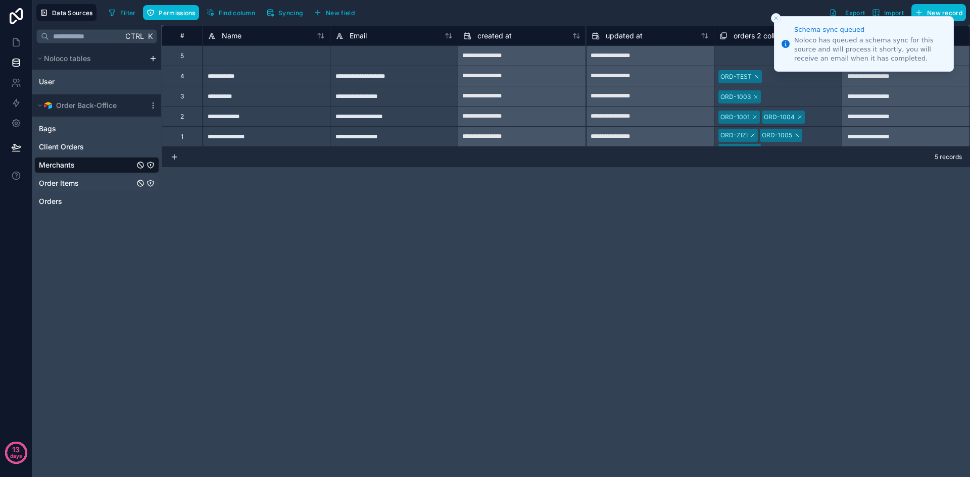
click at [56, 182] on span "Order Items" at bounding box center [59, 183] width 40 height 10
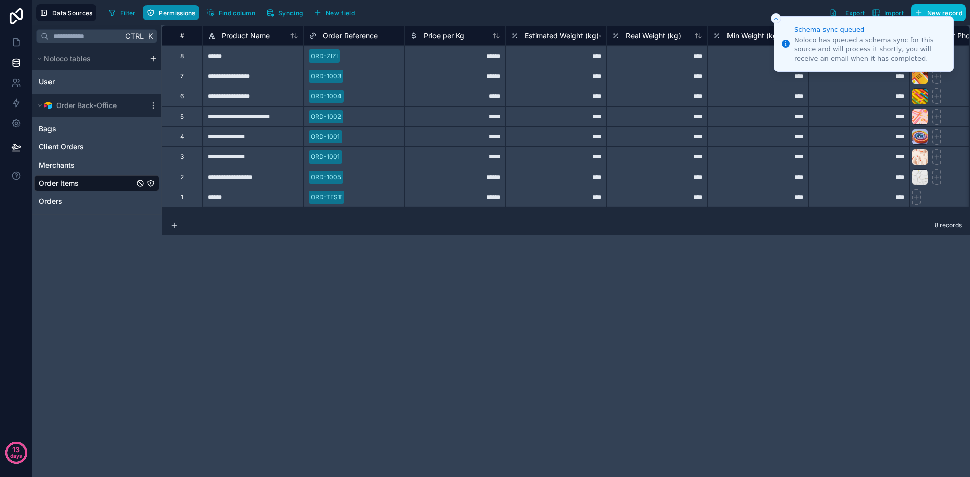
click at [175, 16] on span "Permissions" at bounding box center [177, 13] width 36 height 8
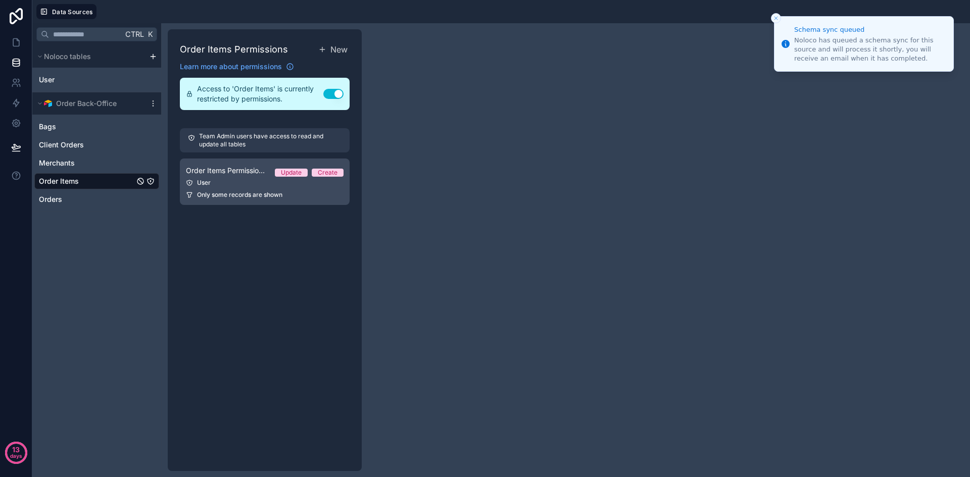
click at [229, 167] on span "Order Items Permission 1" at bounding box center [226, 171] width 81 height 10
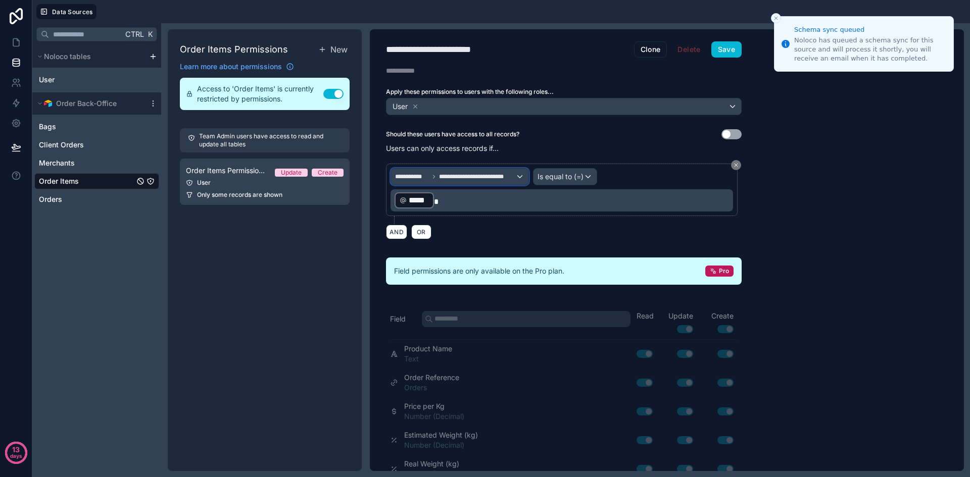
click at [482, 174] on span "**********" at bounding box center [477, 177] width 77 height 8
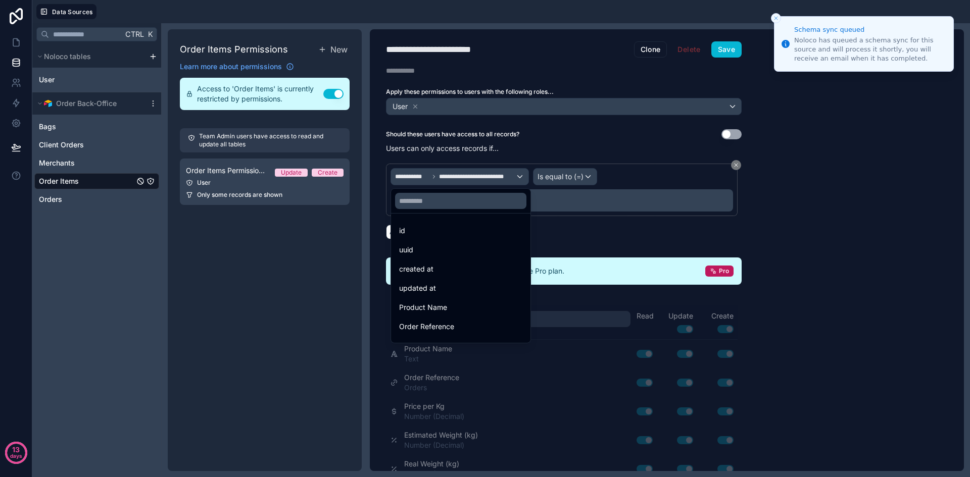
click at [639, 170] on div at bounding box center [485, 238] width 970 height 477
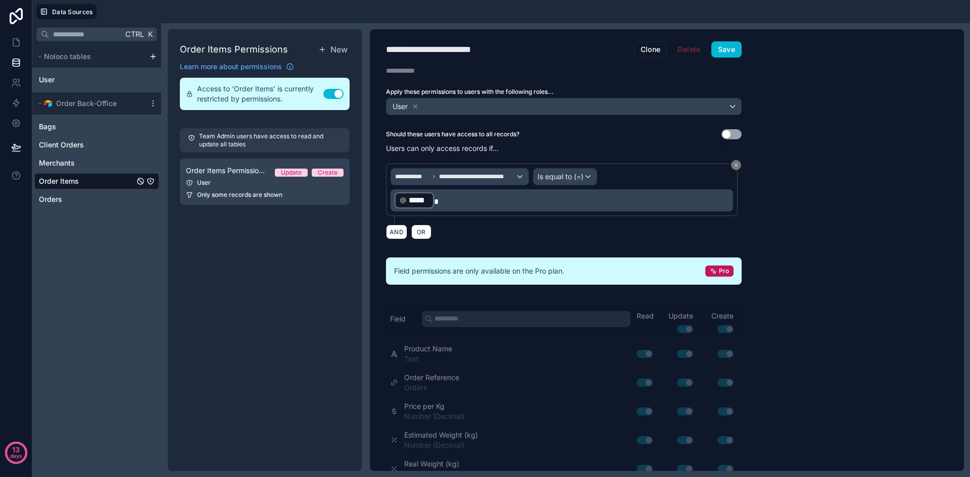
click at [242, 309] on div "Order Items Permissions New Learn more about permissions Access to 'Order Items…" at bounding box center [265, 250] width 194 height 442
click at [67, 164] on span "Merchants" at bounding box center [57, 163] width 36 height 10
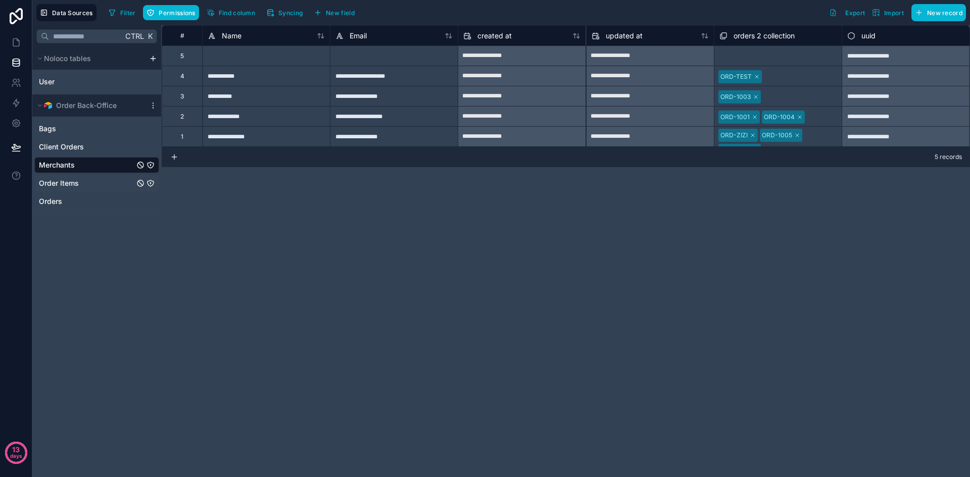
click at [63, 186] on span "Order Items" at bounding box center [59, 183] width 40 height 10
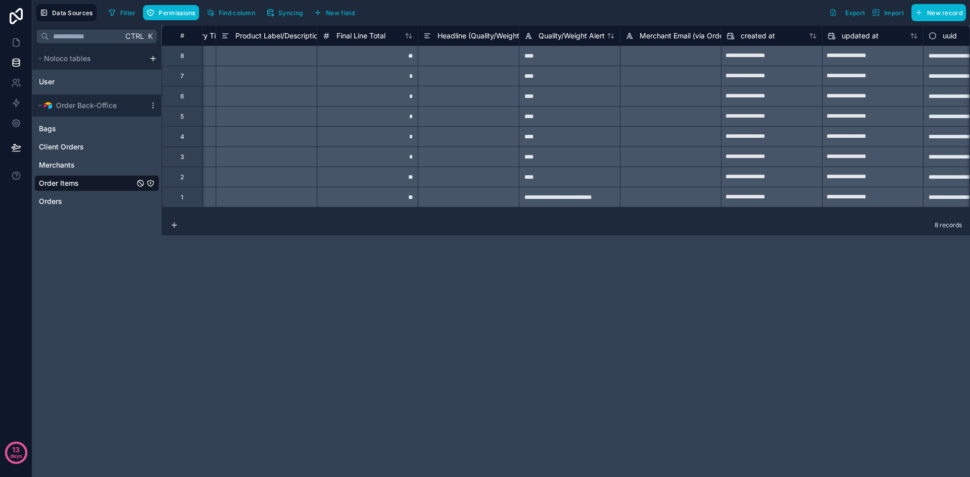
scroll to position [0, 1354]
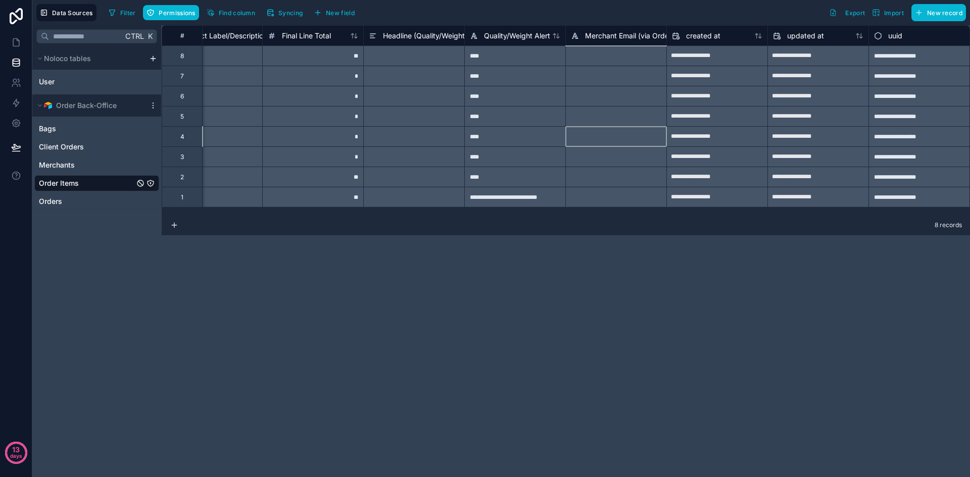
click at [586, 128] on div at bounding box center [615, 136] width 101 height 20
click at [151, 102] on icon at bounding box center [153, 106] width 8 height 8
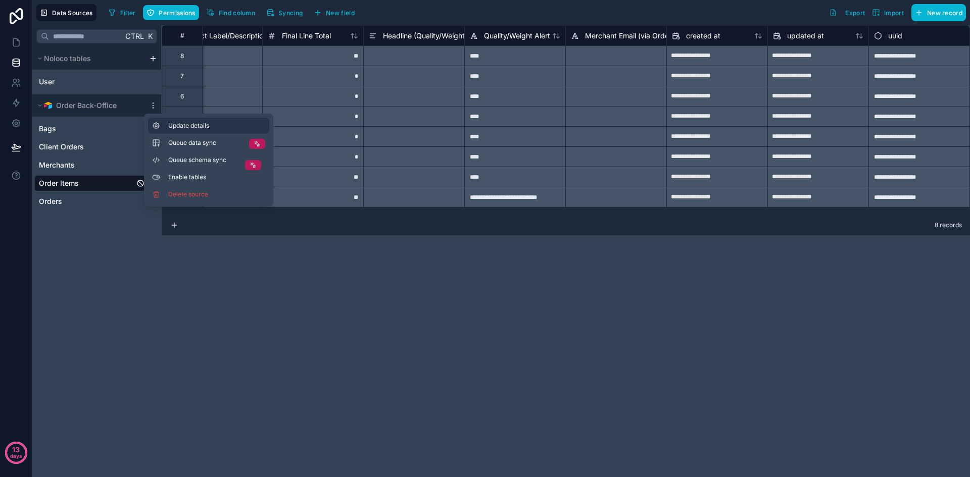
click at [188, 129] on span "Update details" at bounding box center [216, 126] width 97 height 8
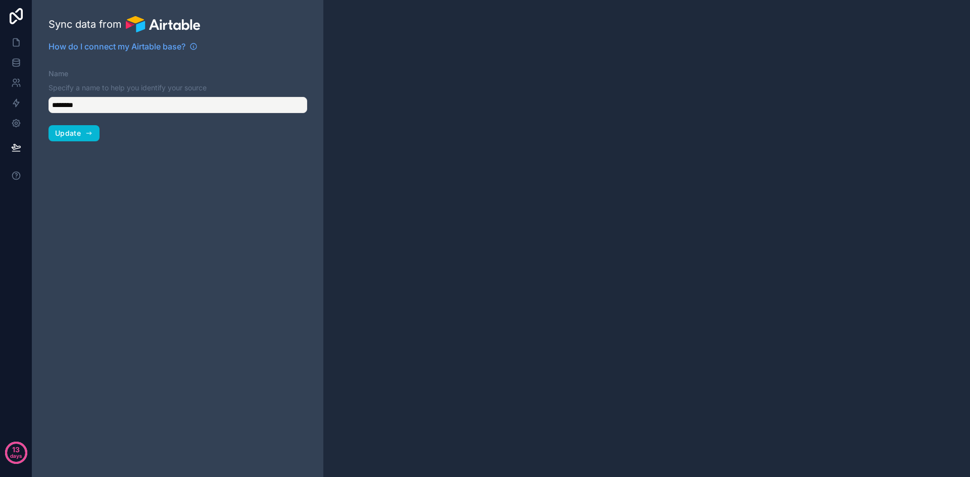
type input "**********"
click at [17, 49] on link at bounding box center [16, 42] width 32 height 20
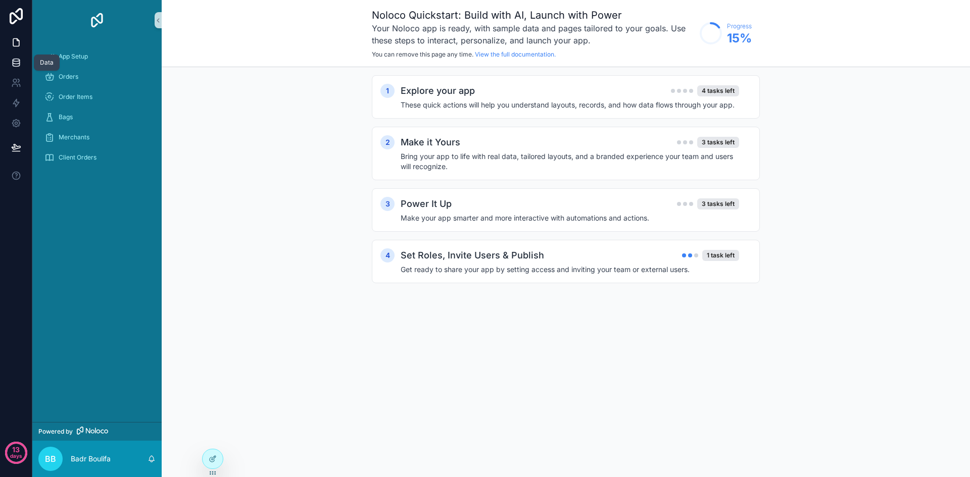
click at [18, 63] on icon at bounding box center [16, 63] width 10 height 10
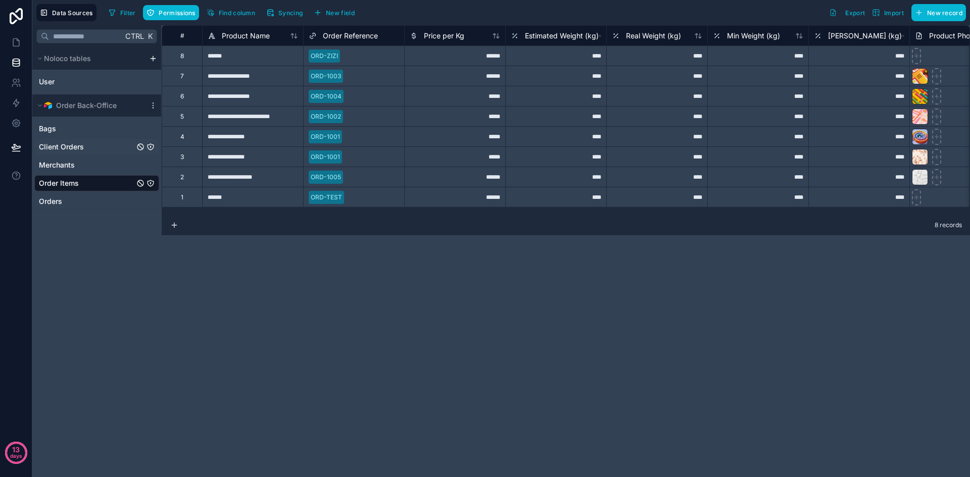
click at [51, 149] on span "Client Orders" at bounding box center [61, 147] width 45 height 10
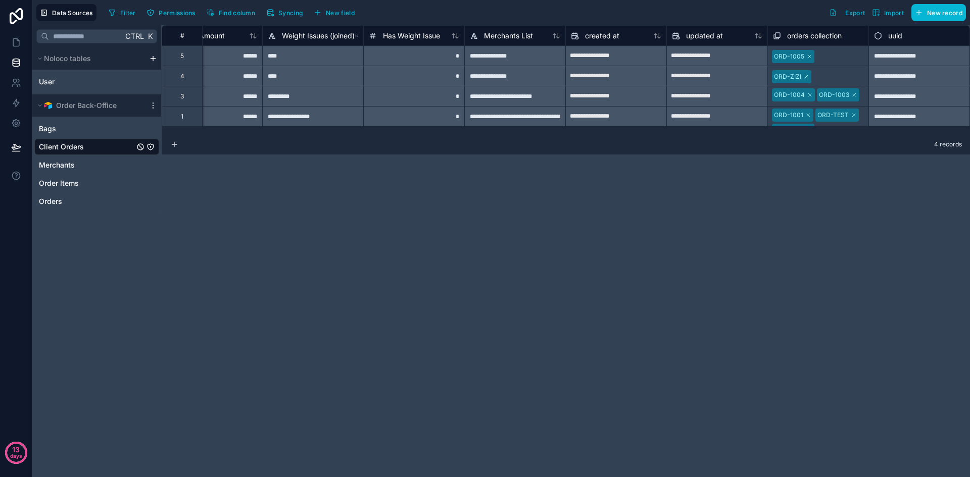
scroll to position [0, 646]
click at [71, 169] on span "Merchants" at bounding box center [57, 165] width 36 height 10
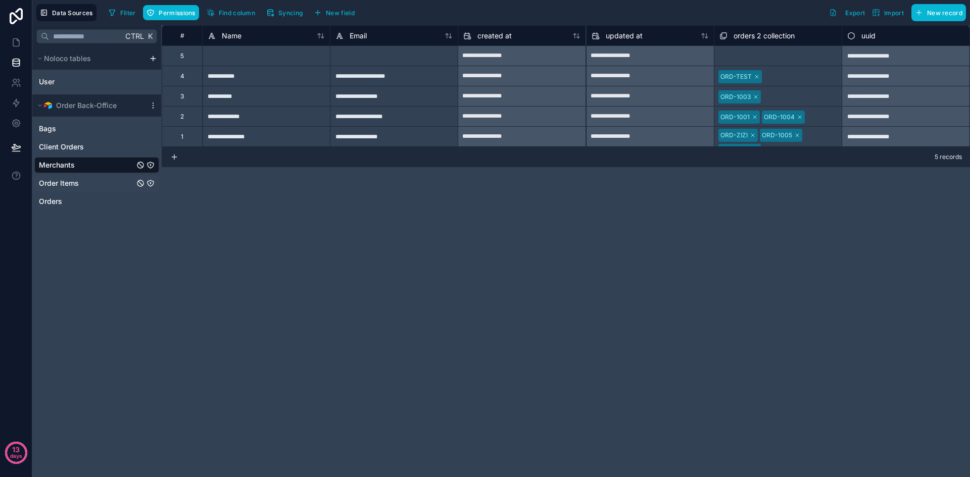
click at [49, 186] on span "Order Items" at bounding box center [59, 183] width 40 height 10
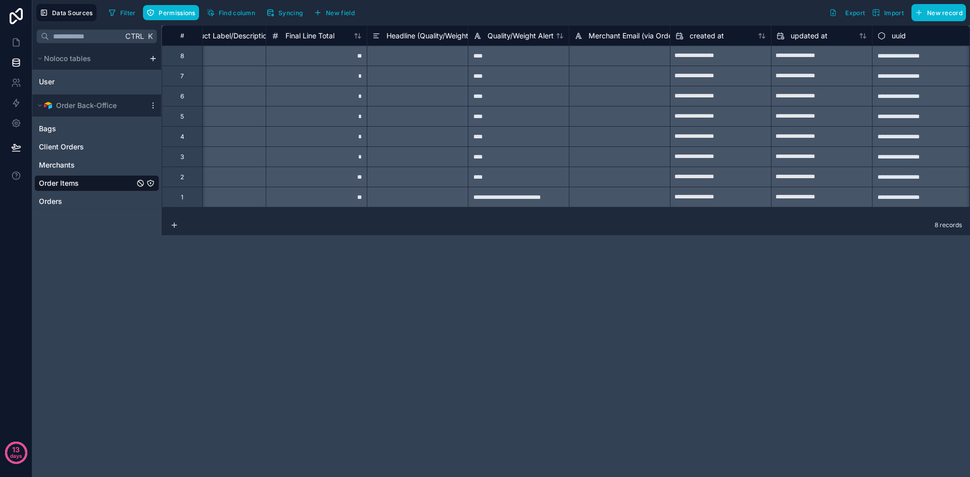
scroll to position [0, 1354]
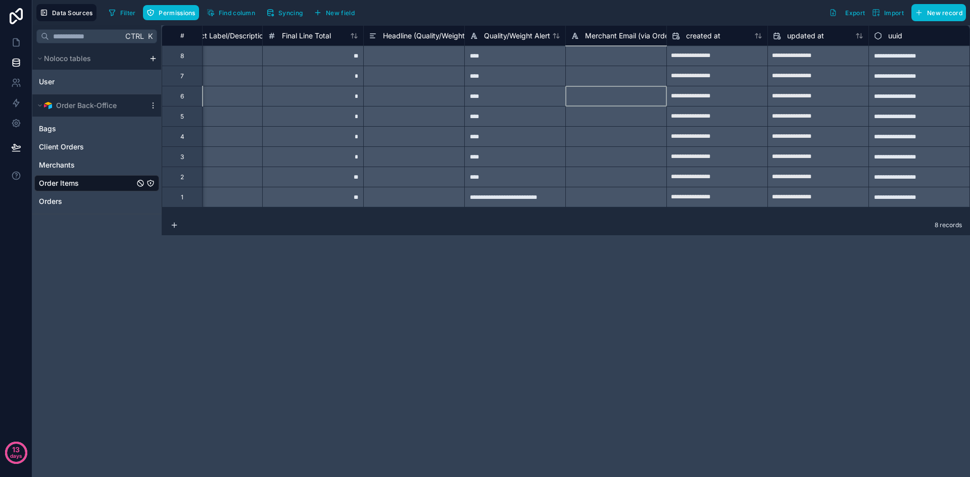
click at [581, 105] on div at bounding box center [615, 96] width 101 height 20
click at [153, 106] on icon at bounding box center [153, 105] width 1 height 1
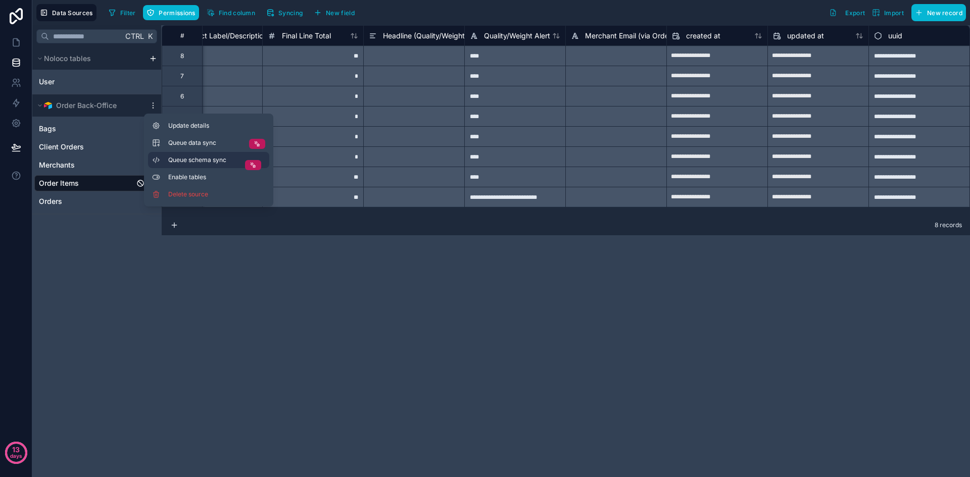
click at [240, 156] on span "Queue schema sync" at bounding box center [204, 160] width 73 height 8
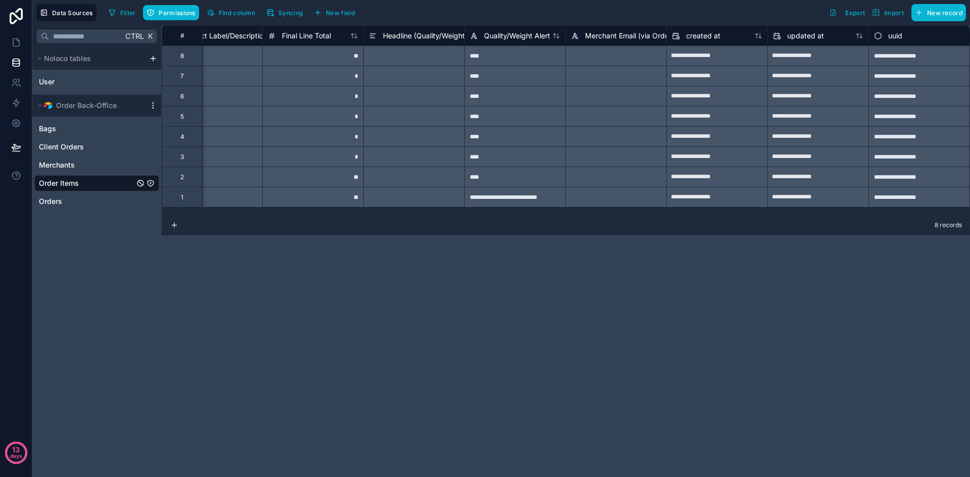
click at [153, 108] on icon at bounding box center [153, 108] width 1 height 1
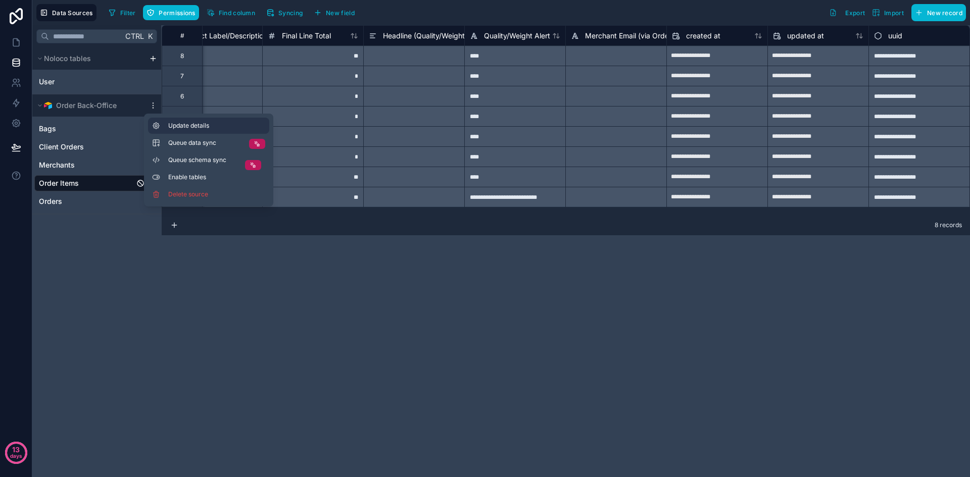
click at [184, 129] on span "Update details" at bounding box center [216, 126] width 97 height 8
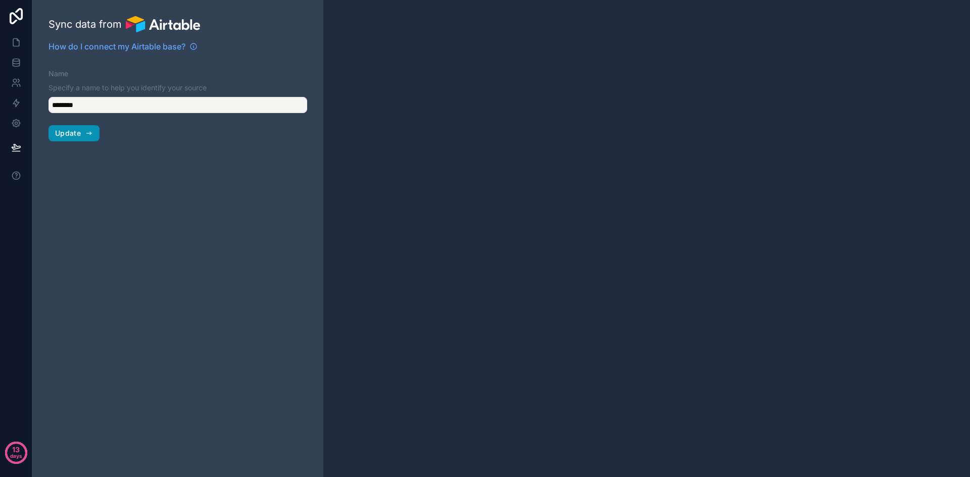
type input "**********"
click at [77, 137] on span "Update" at bounding box center [68, 133] width 26 height 9
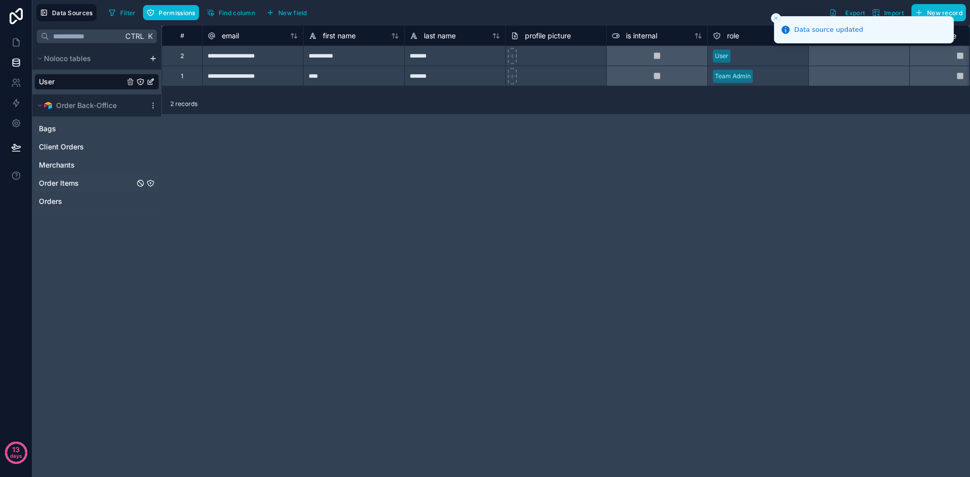
click at [61, 187] on span "Order Items" at bounding box center [59, 183] width 40 height 10
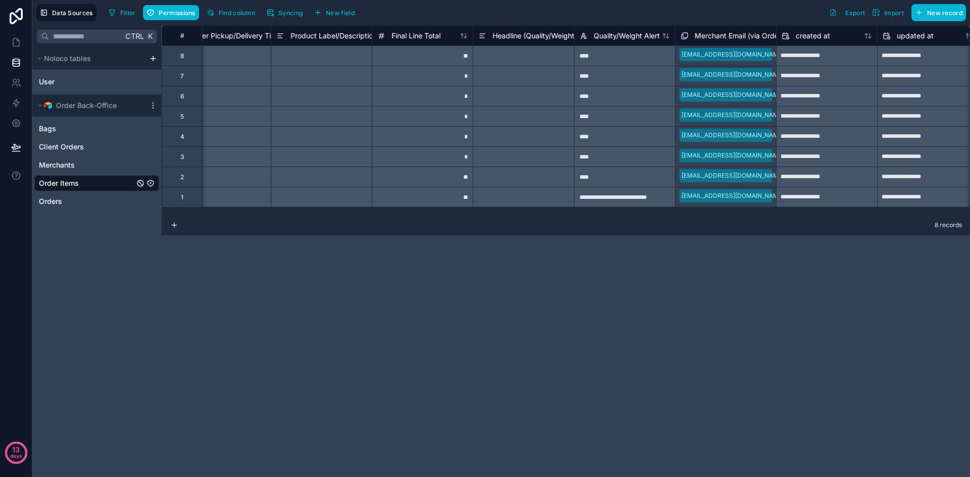
scroll to position [0, 1245]
click at [497, 362] on div "**********" at bounding box center [566, 251] width 808 height 452
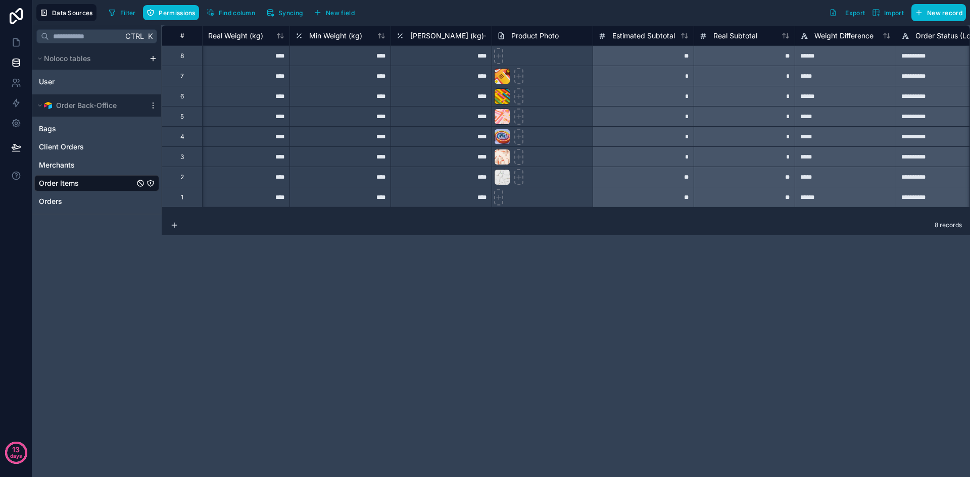
scroll to position [0, 350]
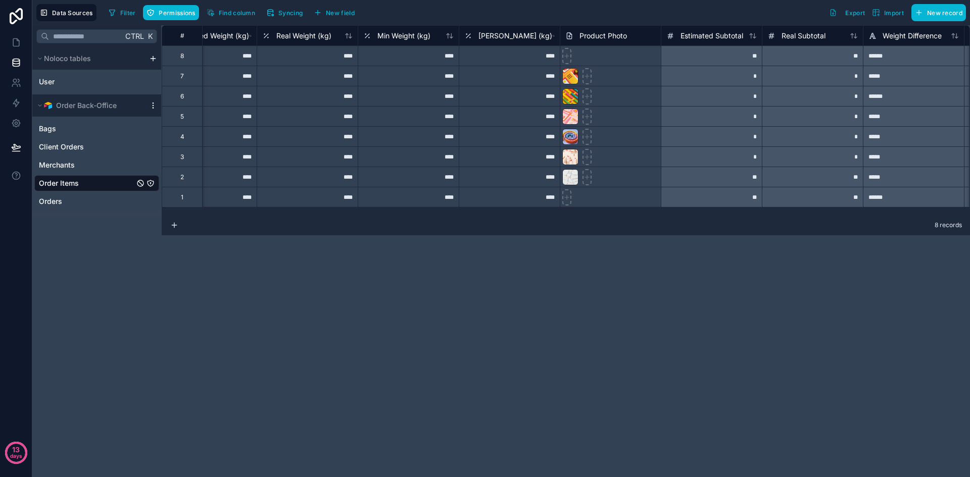
click at [153, 108] on icon at bounding box center [153, 108] width 1 height 1
click at [254, 161] on div at bounding box center [253, 165] width 16 height 10
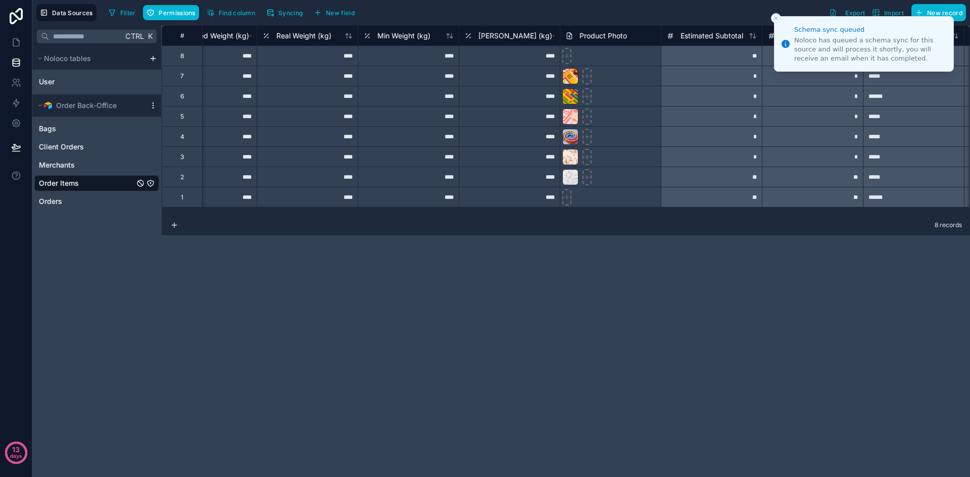
click at [151, 103] on icon at bounding box center [153, 106] width 8 height 8
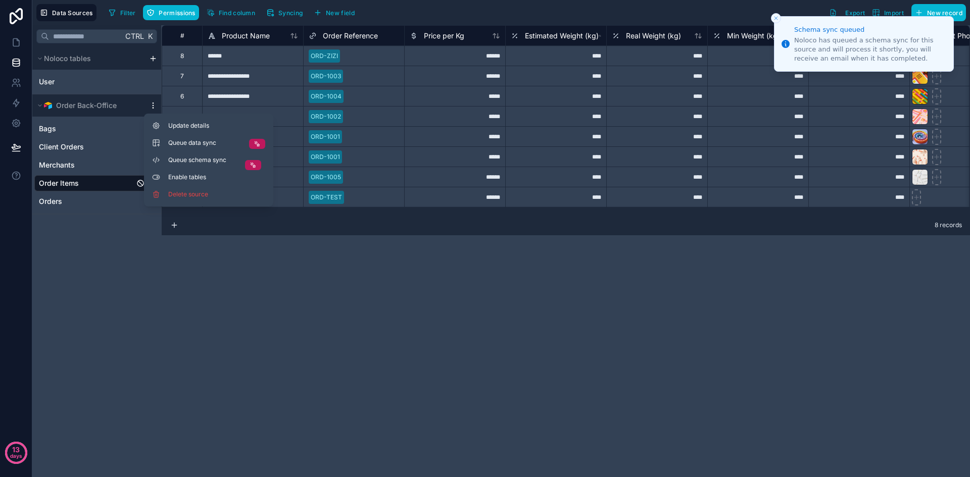
click at [154, 107] on icon at bounding box center [153, 106] width 8 height 8
click at [207, 141] on span "Queue data sync" at bounding box center [204, 143] width 73 height 8
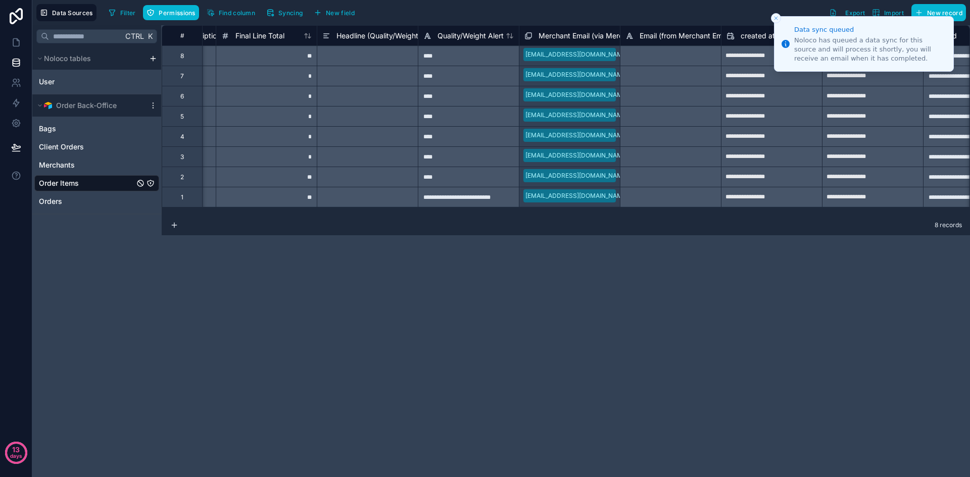
scroll to position [0, 1456]
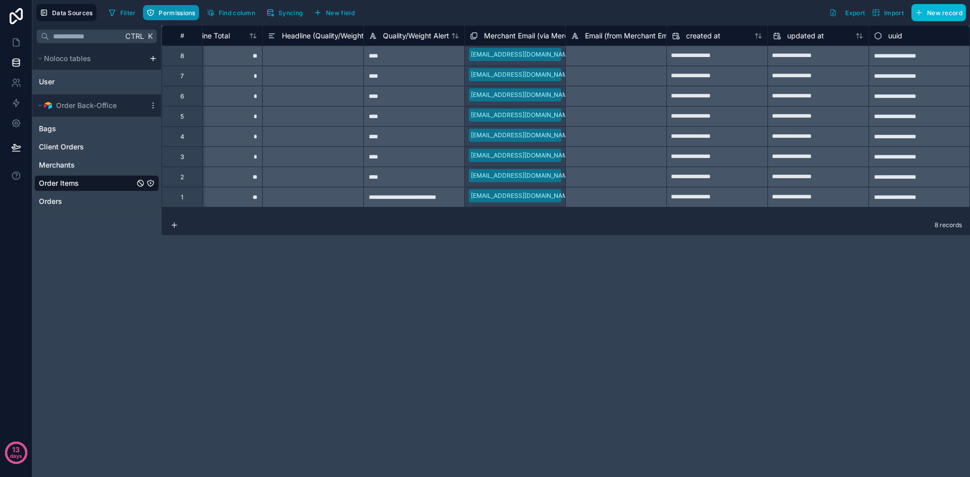
click at [167, 15] on span "Permissions" at bounding box center [177, 13] width 36 height 8
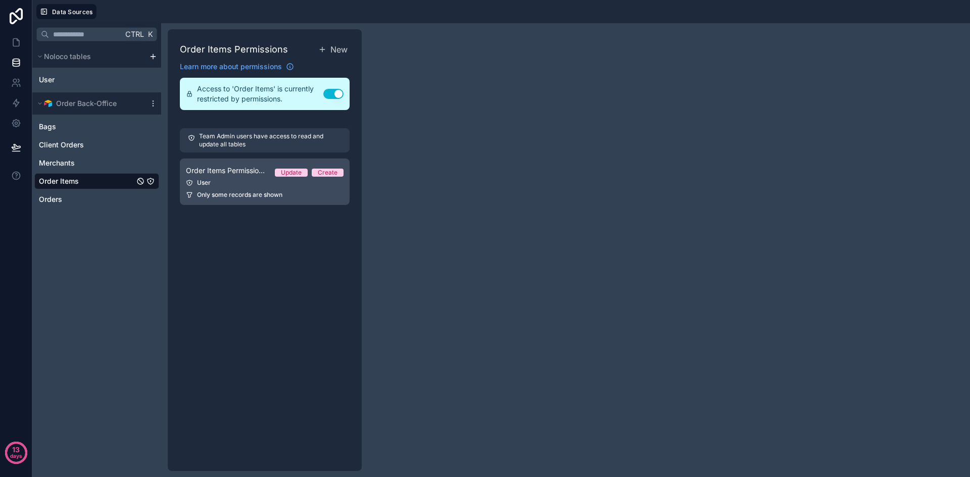
click at [221, 190] on link "Order Items Permission 1 Update Create User Only some records are shown" at bounding box center [265, 182] width 170 height 46
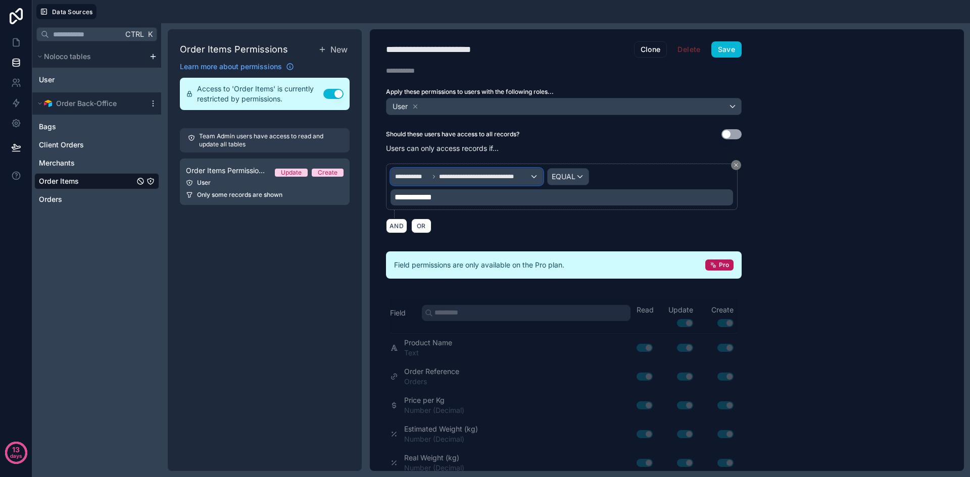
click at [454, 175] on span "**********" at bounding box center [484, 177] width 90 height 8
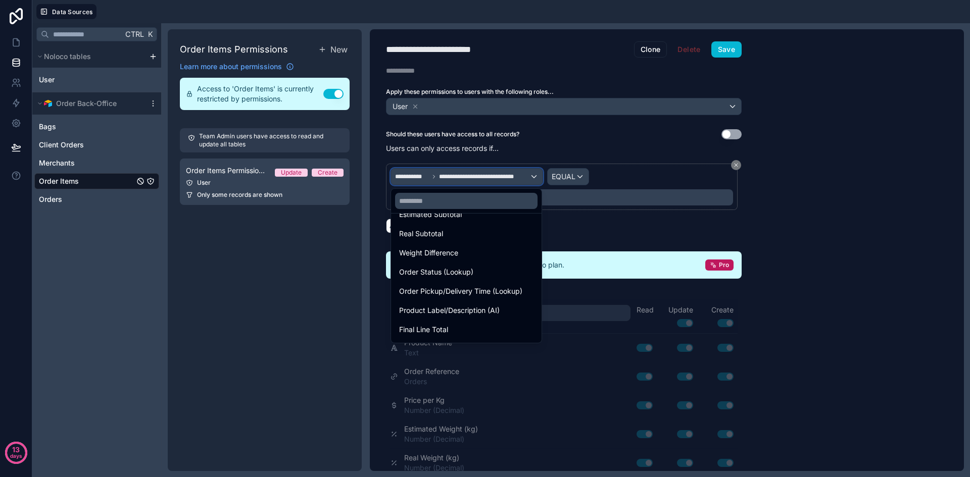
scroll to position [321, 0]
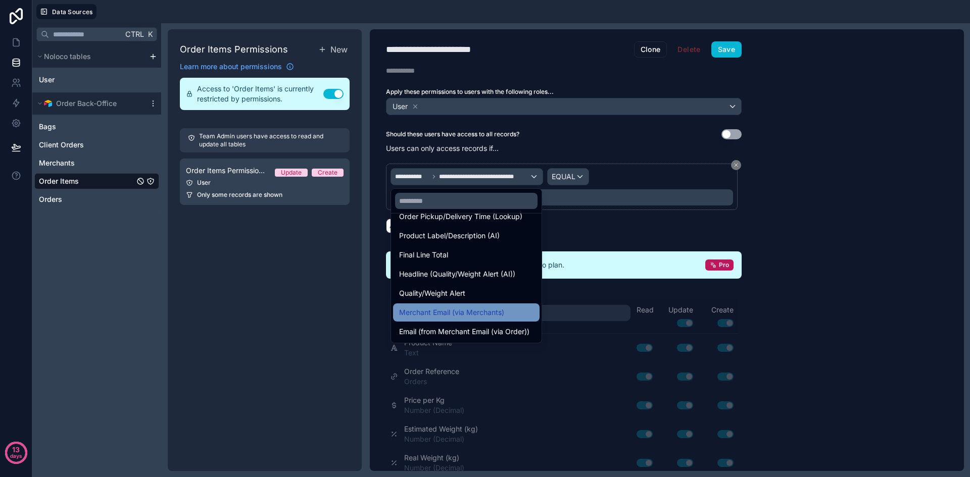
click at [483, 316] on span "Merchant Email (via Merchants)" at bounding box center [451, 313] width 105 height 12
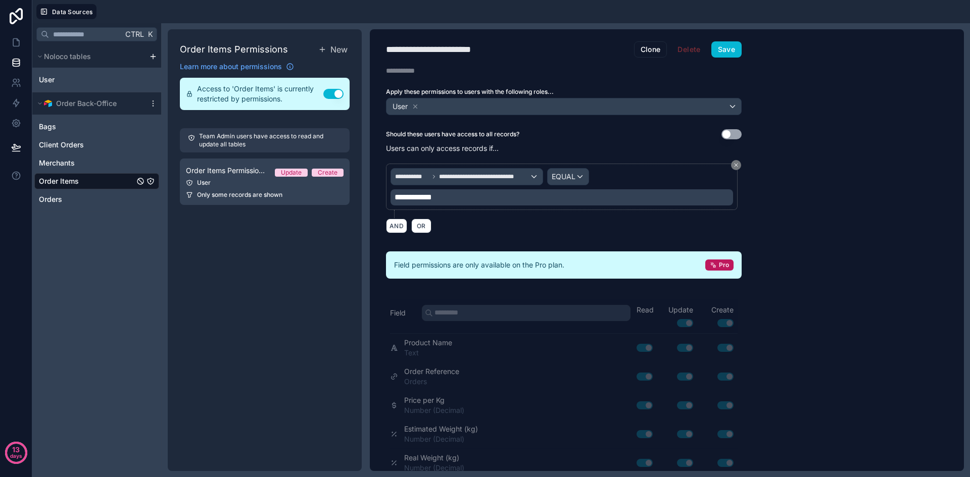
click at [549, 200] on div "**********" at bounding box center [562, 197] width 343 height 16
click at [495, 222] on div "AND OR" at bounding box center [564, 225] width 356 height 15
click at [566, 175] on span "EQUAL" at bounding box center [564, 177] width 24 height 10
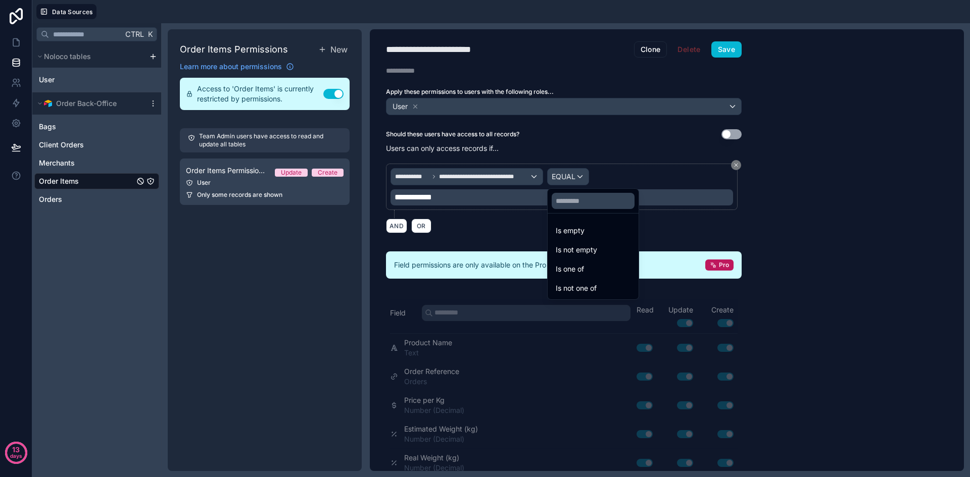
click at [509, 176] on div at bounding box center [485, 238] width 970 height 477
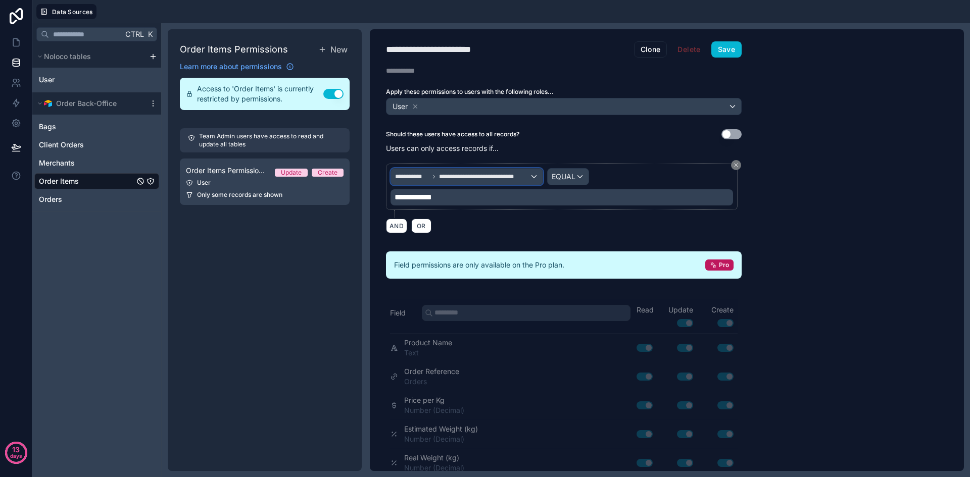
click at [509, 176] on span "**********" at bounding box center [484, 177] width 90 height 8
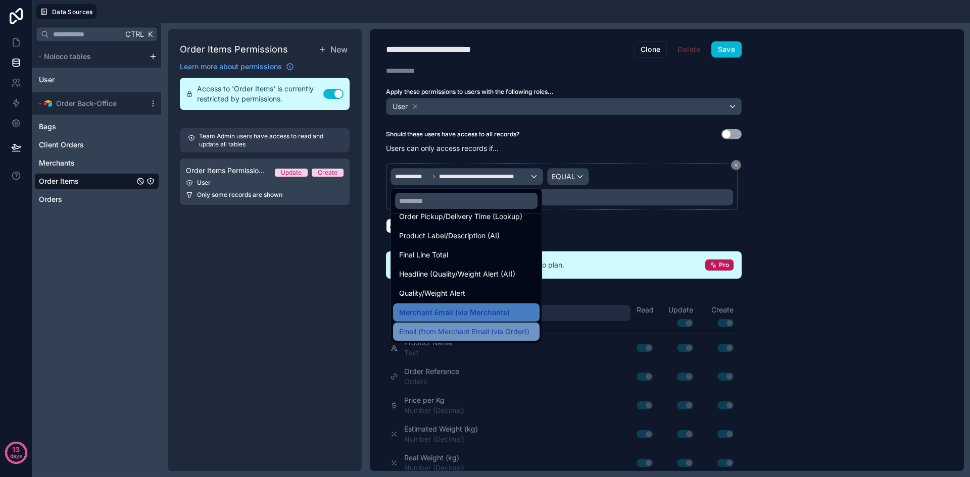
click at [492, 333] on span "Email (from Merchant Email (via Order))" at bounding box center [464, 332] width 130 height 12
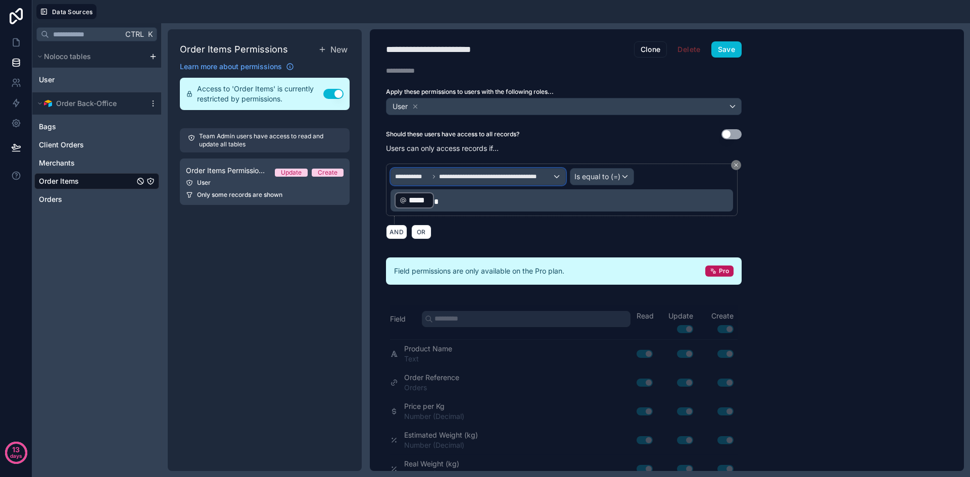
click at [471, 176] on span "**********" at bounding box center [495, 177] width 113 height 8
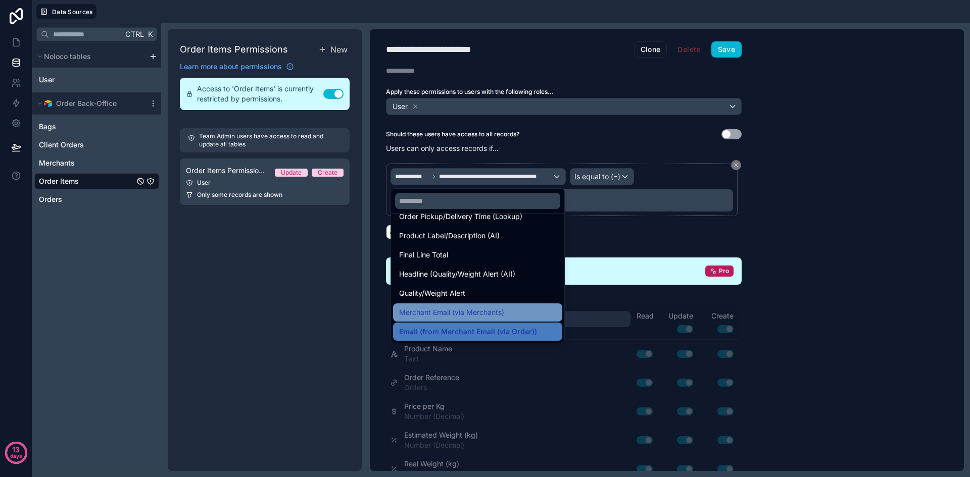
click at [501, 310] on span "Merchant Email (via Merchants)" at bounding box center [451, 313] width 105 height 12
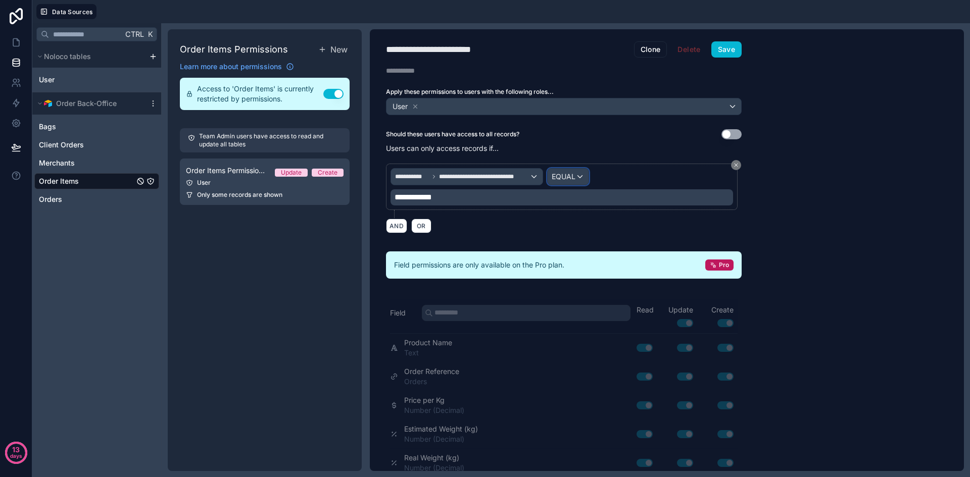
click at [574, 180] on span "EQUAL" at bounding box center [564, 177] width 24 height 10
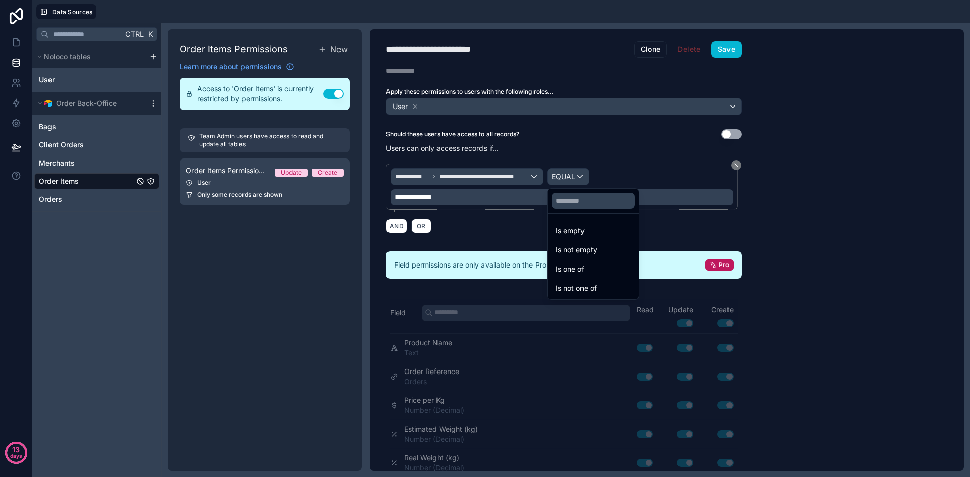
click at [513, 202] on div at bounding box center [485, 238] width 970 height 477
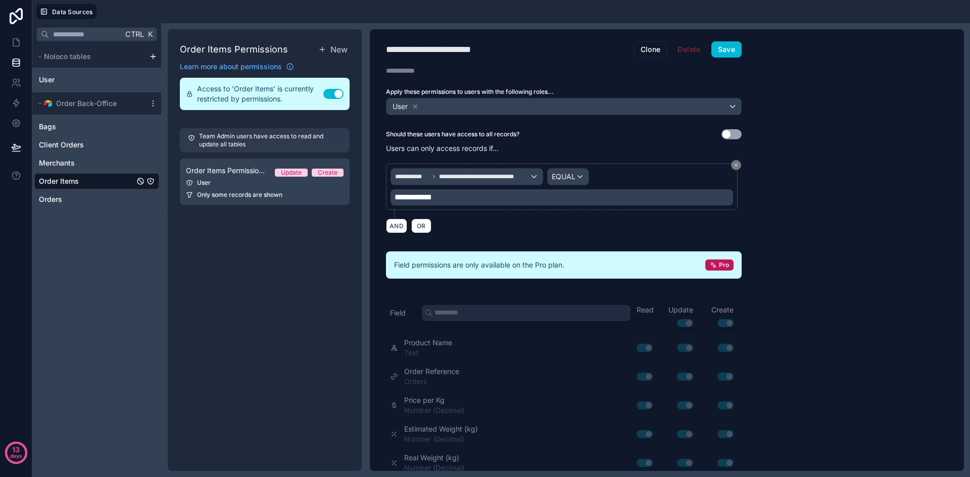
click at [513, 202] on div "**********" at bounding box center [562, 197] width 343 height 16
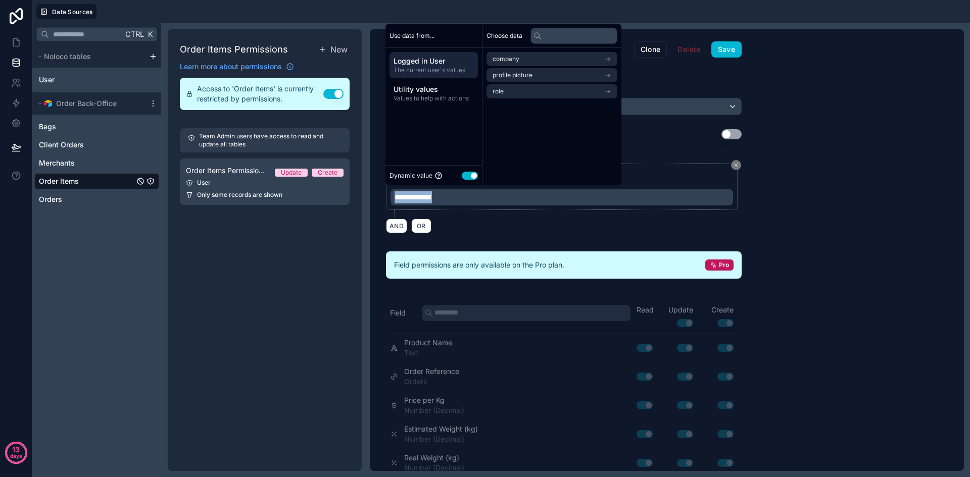
click at [513, 202] on div "**********" at bounding box center [562, 197] width 343 height 16
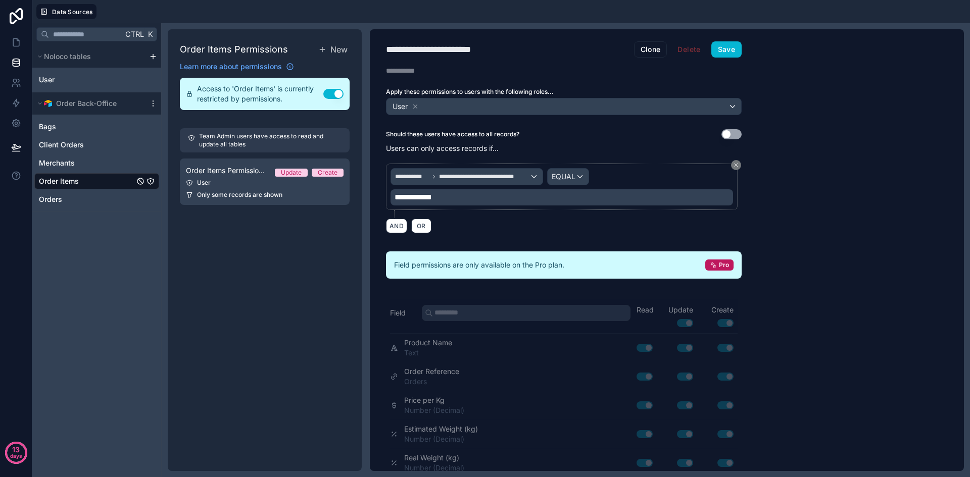
click at [697, 234] on div "**********" at bounding box center [564, 199] width 356 height 82
click at [521, 177] on span "**********" at bounding box center [484, 177] width 90 height 8
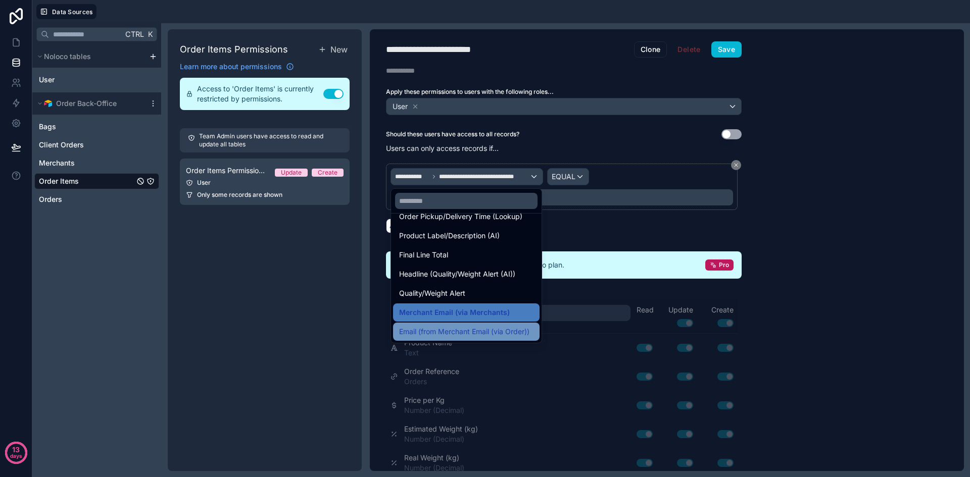
click at [471, 329] on span "Email (from Merchant Email (via Order))" at bounding box center [464, 332] width 130 height 12
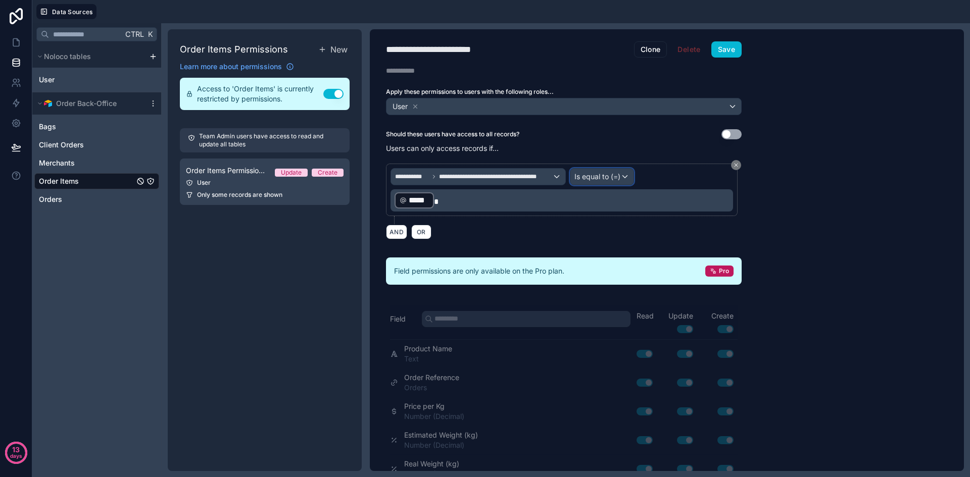
click at [612, 175] on span "Is equal to (=)" at bounding box center [597, 177] width 46 height 10
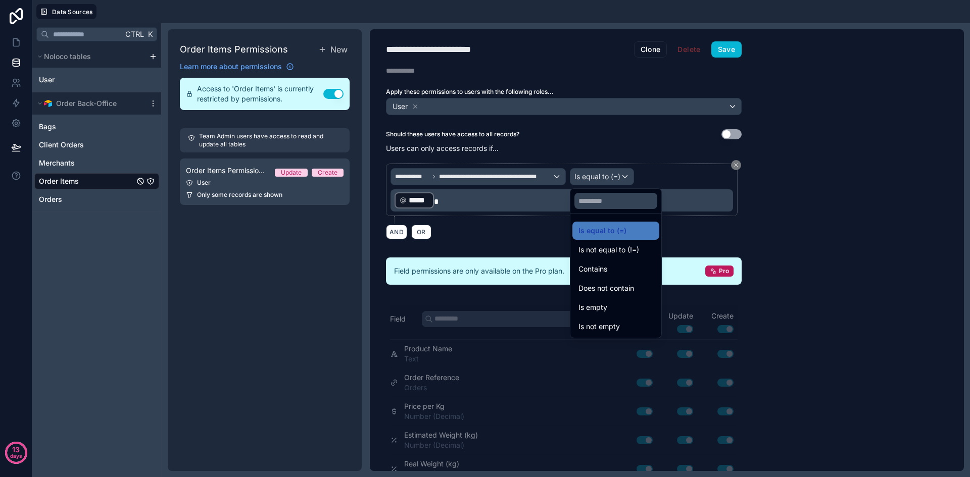
click at [486, 177] on div at bounding box center [485, 238] width 970 height 477
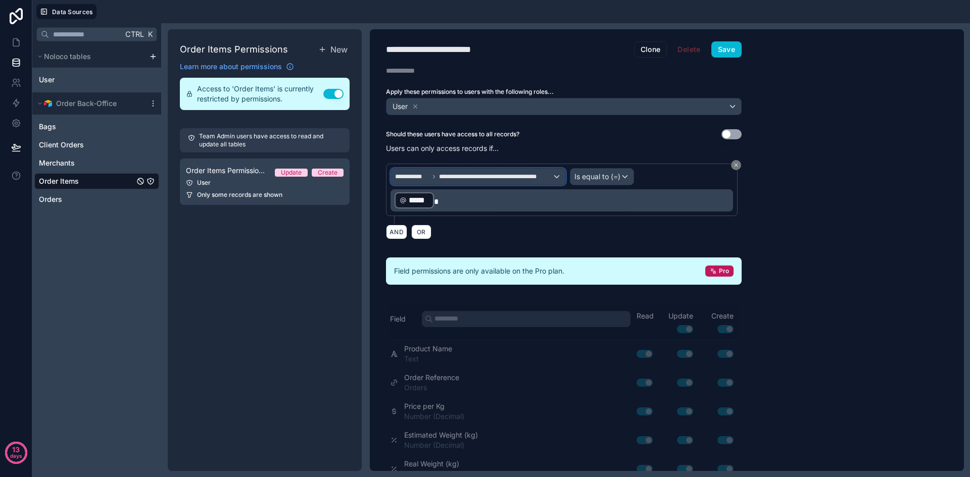
click at [486, 177] on span "**********" at bounding box center [495, 177] width 113 height 8
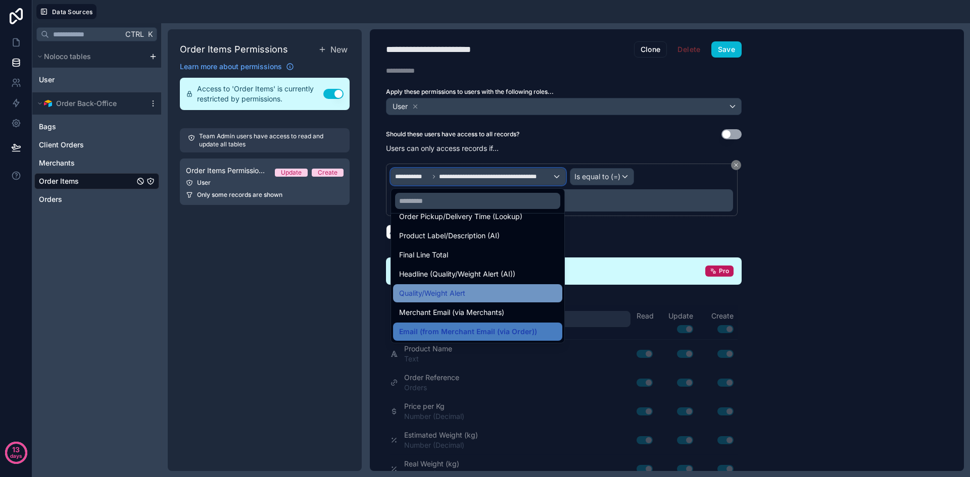
scroll to position [302, 0]
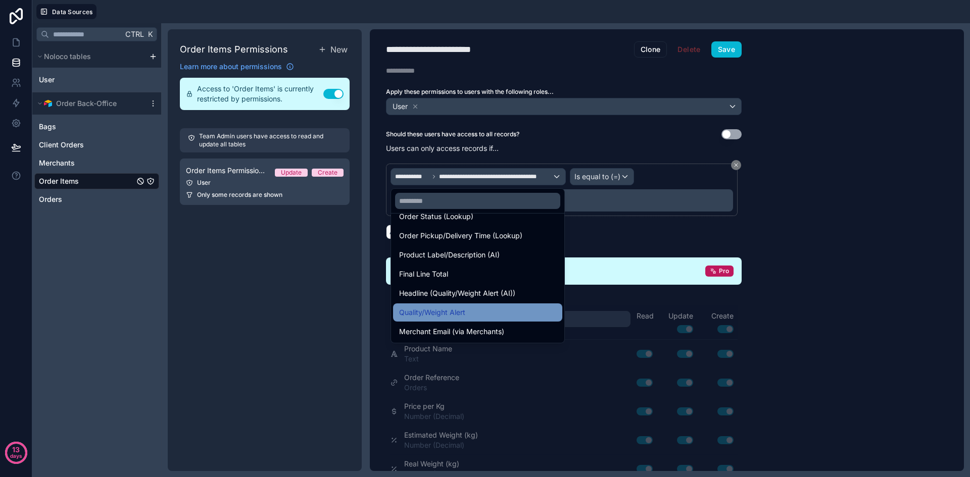
click at [459, 312] on span "Quality/Weight Alert" at bounding box center [432, 313] width 66 height 12
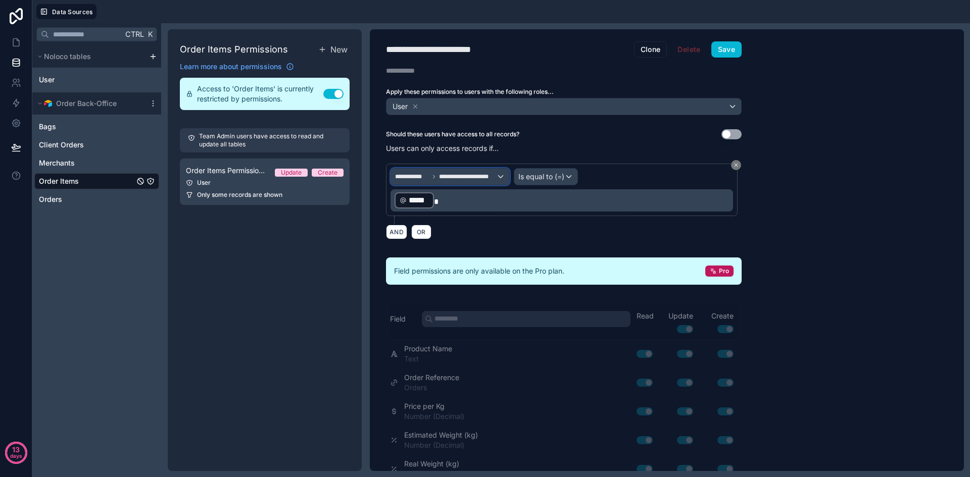
click at [477, 177] on span "**********" at bounding box center [467, 177] width 57 height 8
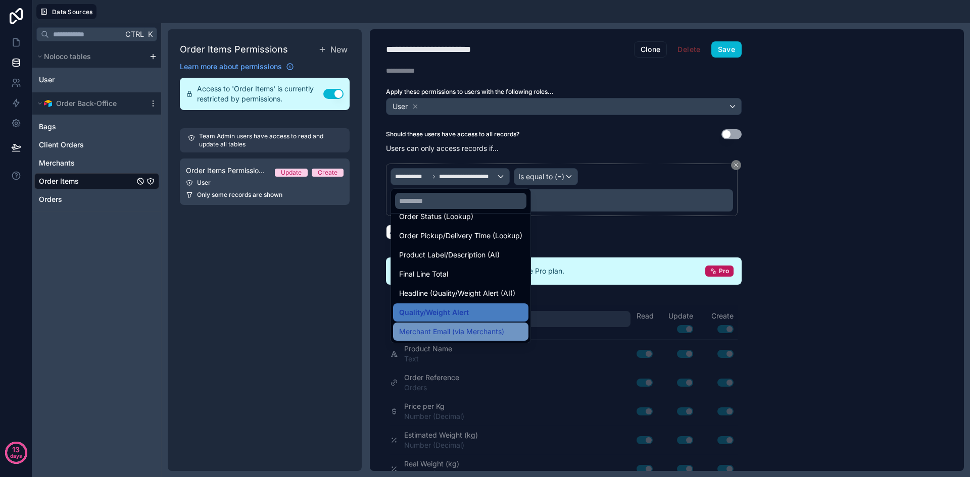
click at [480, 328] on span "Merchant Email (via Merchants)" at bounding box center [451, 332] width 105 height 12
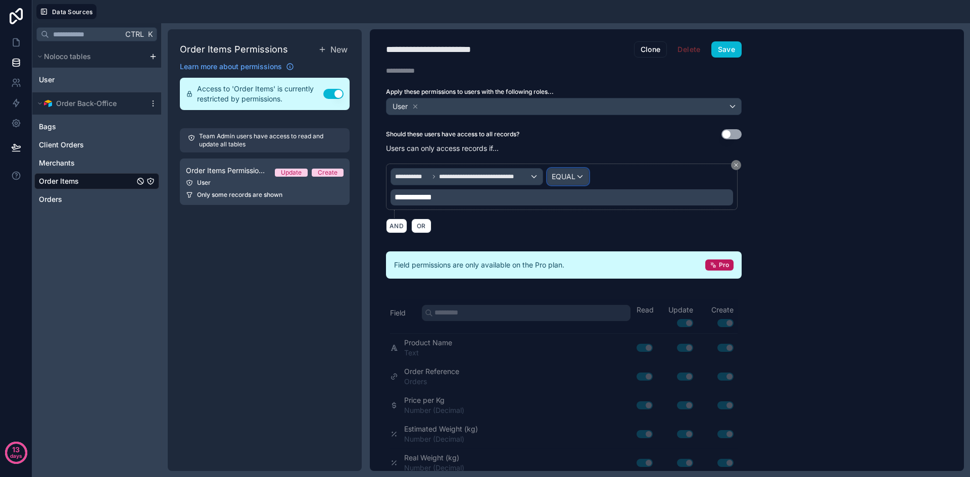
click at [573, 183] on div "EQUAL" at bounding box center [568, 177] width 41 height 16
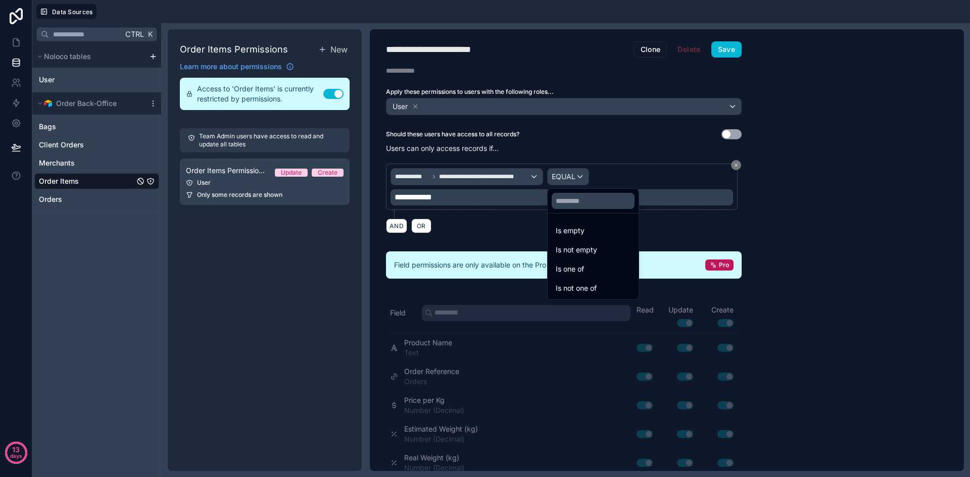
click at [504, 199] on div at bounding box center [485, 238] width 970 height 477
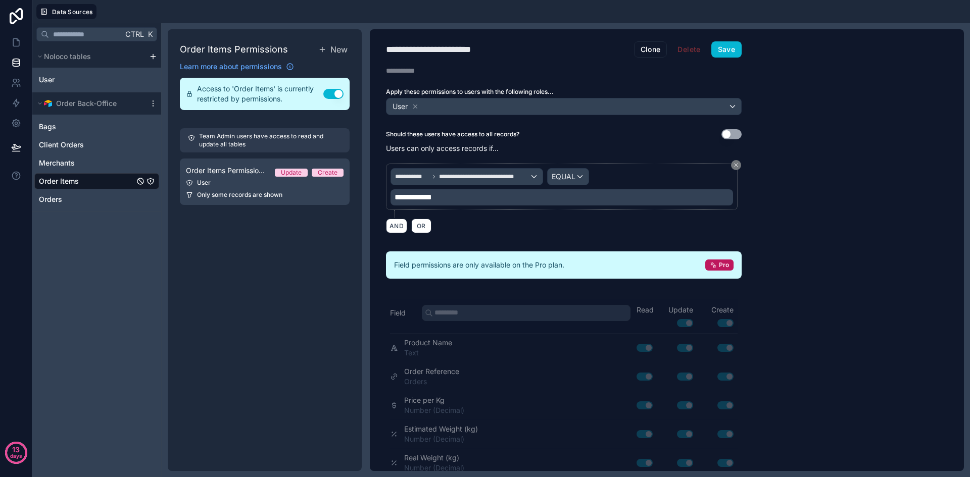
click at [504, 199] on div "**********" at bounding box center [562, 197] width 343 height 16
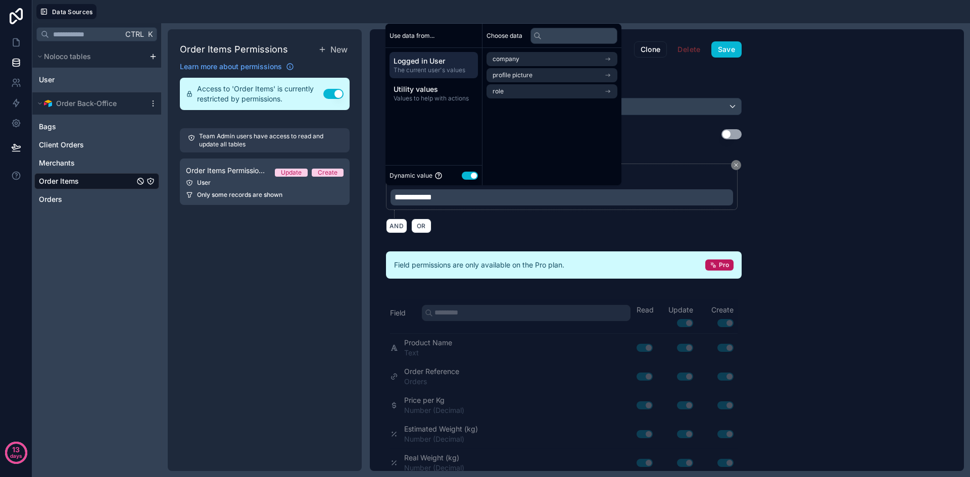
click at [504, 199] on div "**********" at bounding box center [562, 197] width 343 height 16
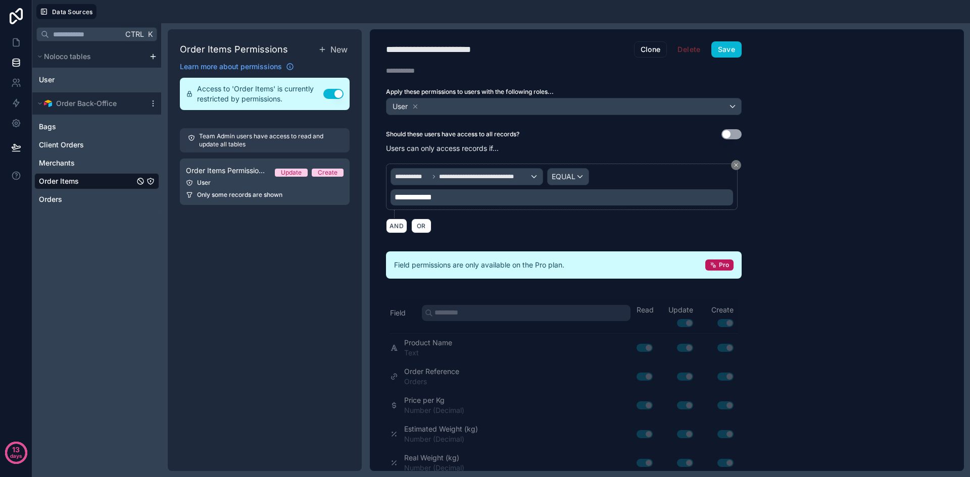
click at [478, 247] on div "**********" at bounding box center [564, 250] width 388 height 442
click at [460, 178] on span "**********" at bounding box center [484, 177] width 90 height 8
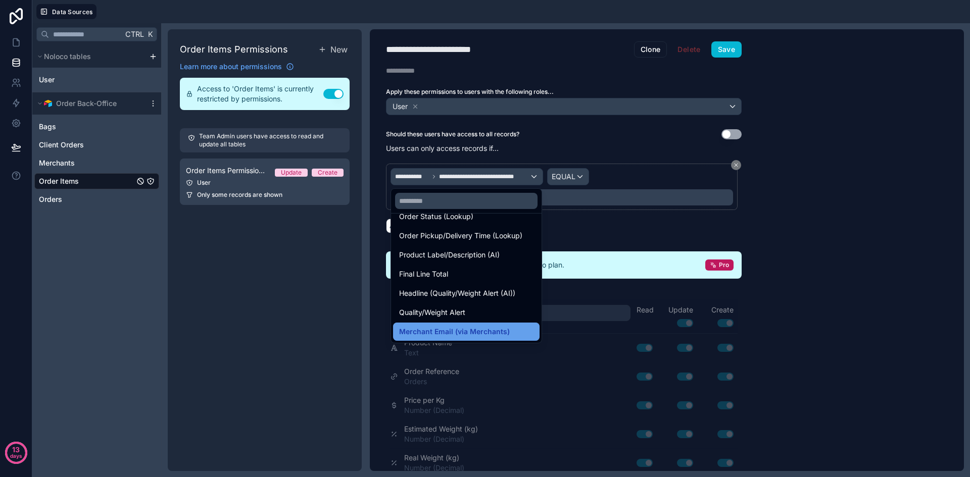
click at [476, 332] on span "Merchant Email (via Merchants)" at bounding box center [454, 332] width 111 height 12
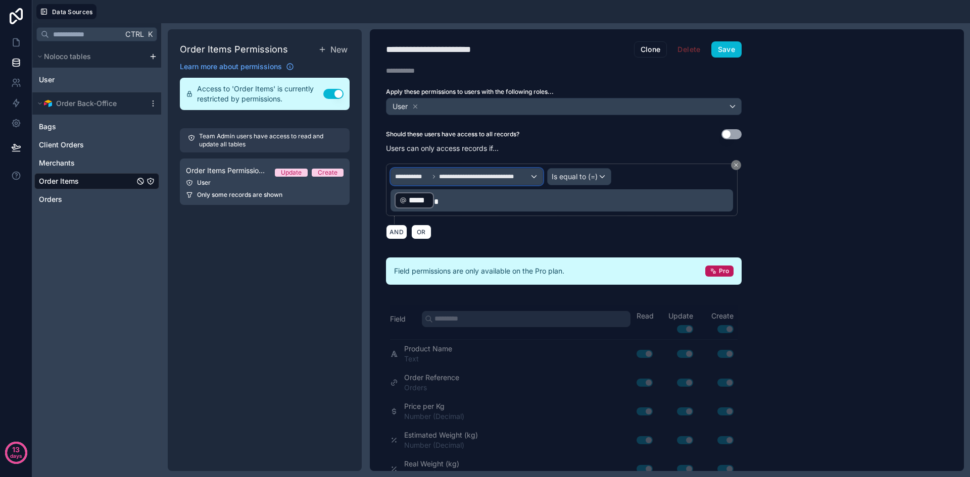
click at [462, 173] on span "**********" at bounding box center [484, 177] width 90 height 8
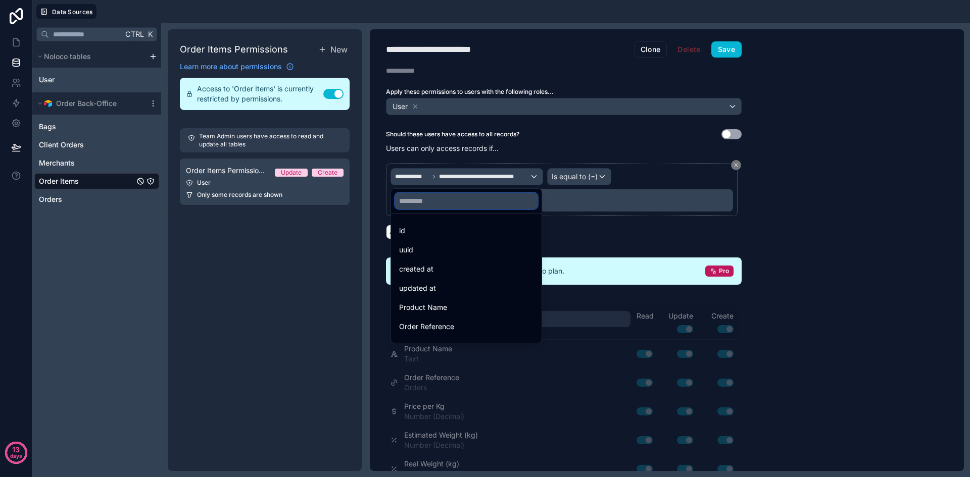
click at [444, 203] on input "text" at bounding box center [466, 201] width 142 height 16
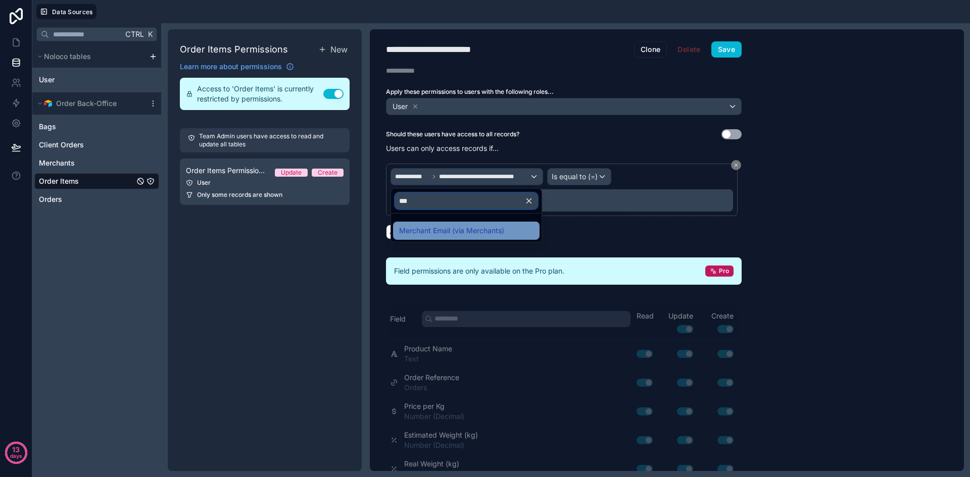
type input "***"
click at [442, 229] on span "Merchant Email (via Merchants)" at bounding box center [451, 231] width 105 height 12
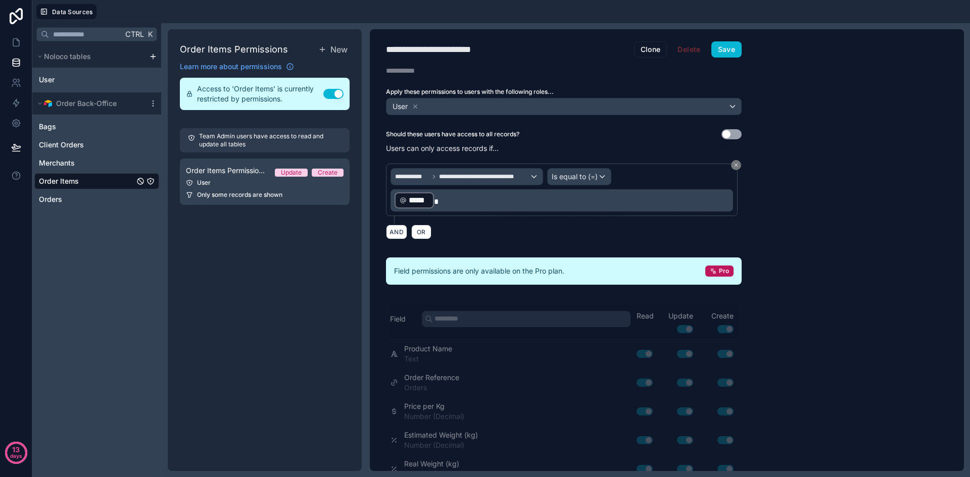
click at [508, 228] on div "AND OR" at bounding box center [564, 231] width 356 height 15
click at [726, 51] on button "Save" at bounding box center [726, 49] width 30 height 16
click at [103, 185] on link "Order Items" at bounding box center [86, 181] width 95 height 10
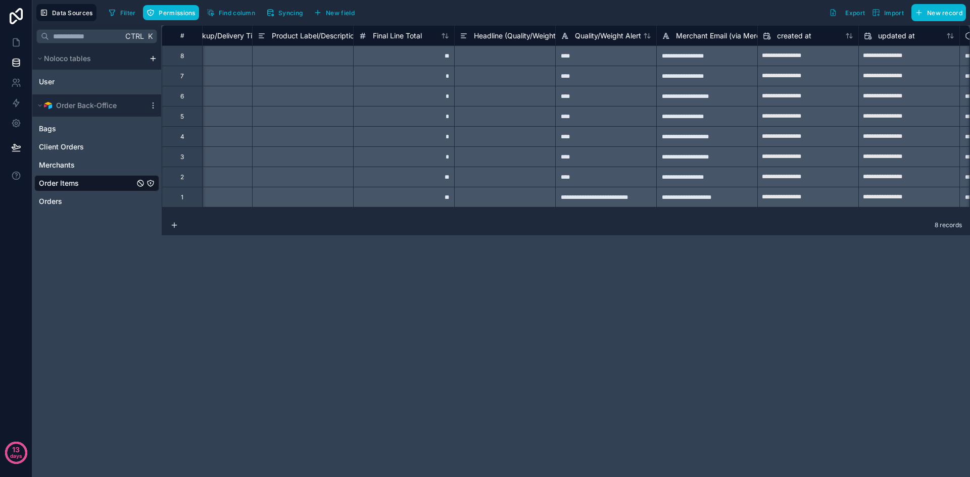
scroll to position [0, 1354]
